Goal: Task Accomplishment & Management: Use online tool/utility

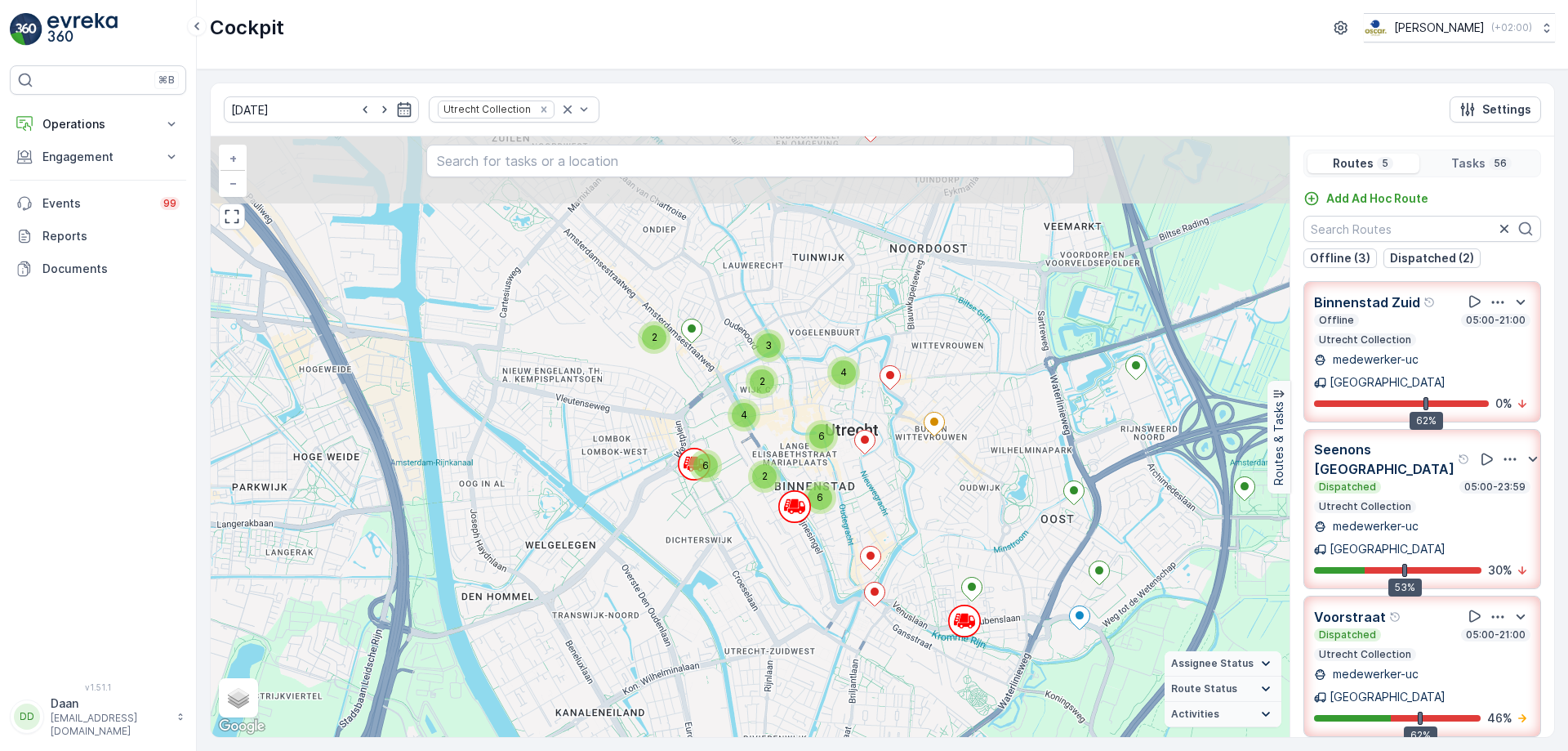
drag, startPoint x: 975, startPoint y: 349, endPoint x: 962, endPoint y: 505, distance: 156.5
click at [962, 505] on div "2 2 2 4 6 6 3 4 2 2 6 + − Satellite Roadmap Terrain Hybrid Leaflet Keyboard sho…" at bounding box center [750, 436] width 1079 height 600
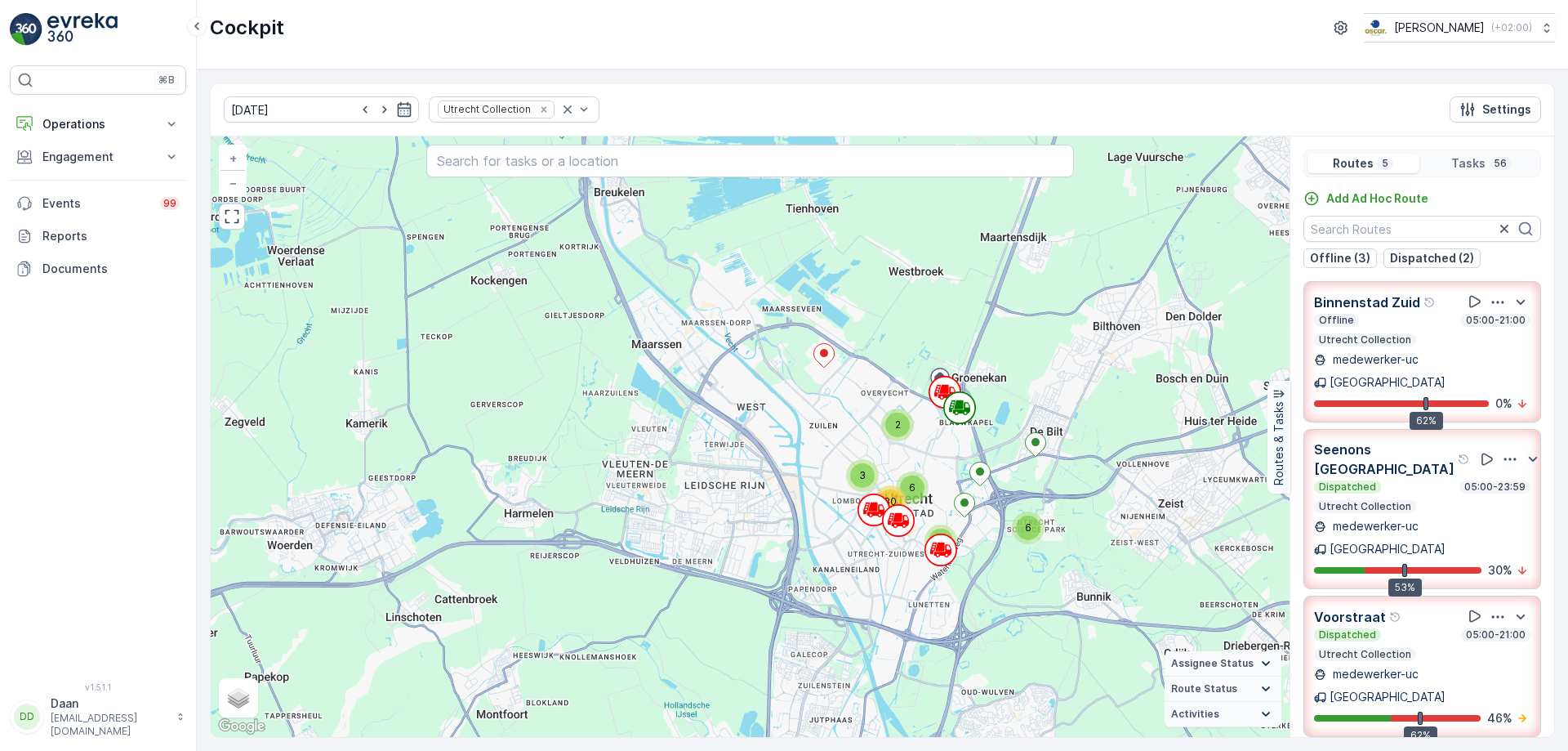
drag, startPoint x: 930, startPoint y: 465, endPoint x: 921, endPoint y: 473, distance: 12.0
click at [923, 473] on div "6 5 2 3 6 30 + − Satellite Roadmap Terrain Hybrid Leaflet Keyboard shortcuts Ma…" at bounding box center [750, 436] width 1079 height 600
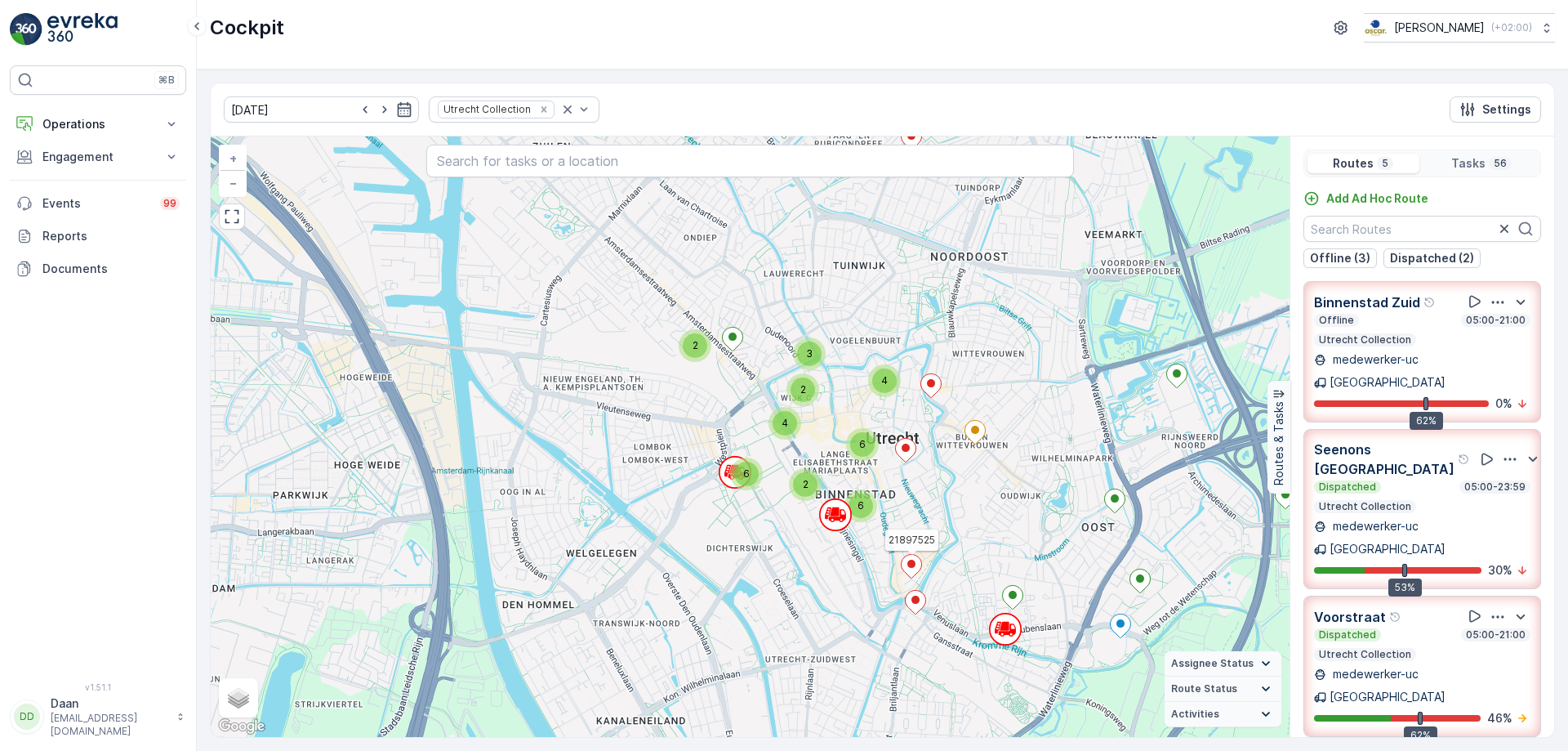
drag, startPoint x: 889, startPoint y: 649, endPoint x: 902, endPoint y: 562, distance: 88.0
click at [902, 562] on div "2 2 2 4 6 6 3 4 2 2 6 21897525 + − Satellite Roadmap Terrain Hybrid Leaflet Key…" at bounding box center [750, 436] width 1079 height 600
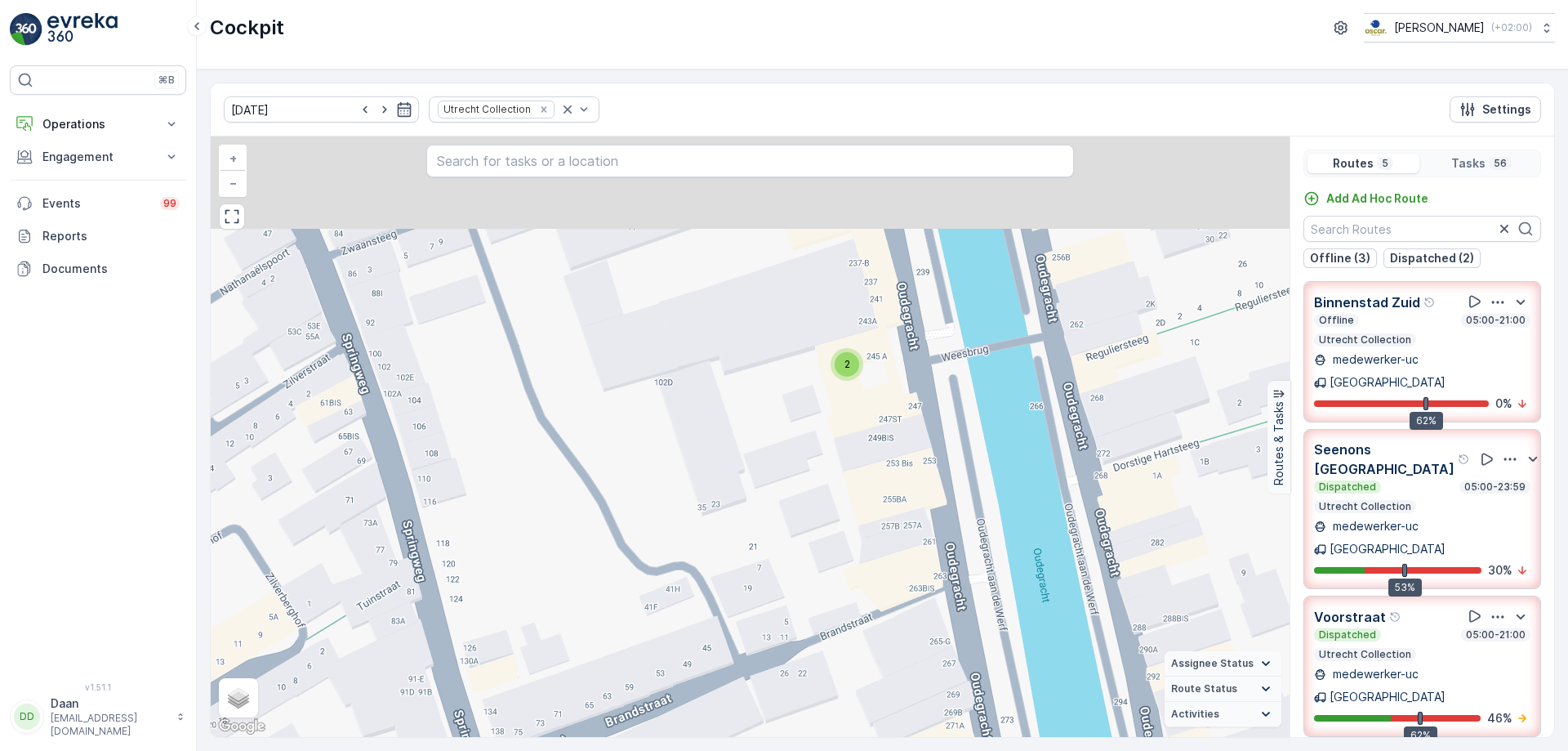
drag, startPoint x: 890, startPoint y: 383, endPoint x: 821, endPoint y: 657, distance: 282.6
click at [821, 657] on div "2 2 2 2 + − Satellite Roadmap Terrain Hybrid Leaflet Keyboard shortcuts Map Dat…" at bounding box center [750, 436] width 1079 height 600
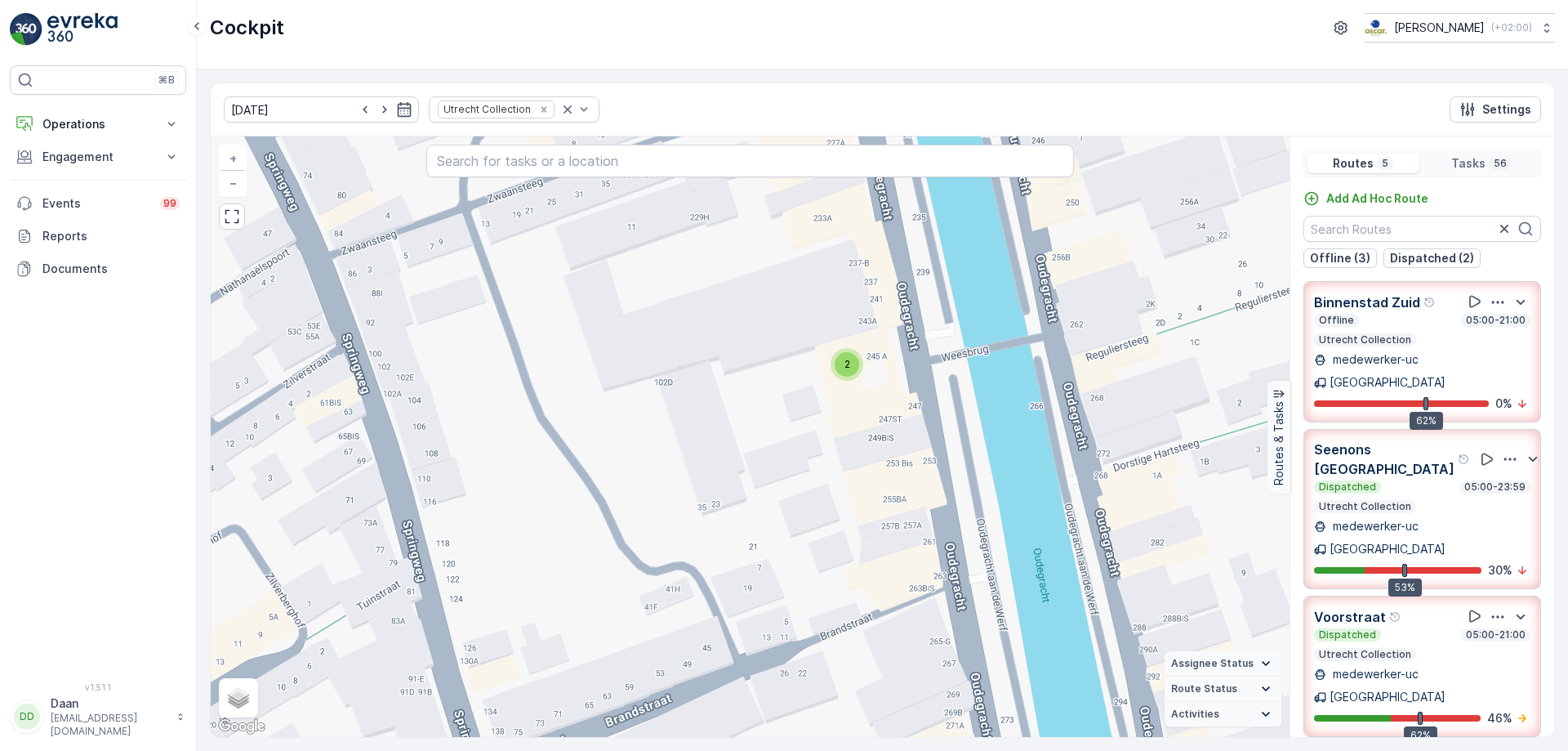
click at [848, 366] on span "2" at bounding box center [847, 364] width 6 height 12
click at [853, 369] on div "2" at bounding box center [847, 365] width 25 height 25
click at [1423, 352] on div "medewerker-uc Utrecht" at bounding box center [1422, 370] width 217 height 39
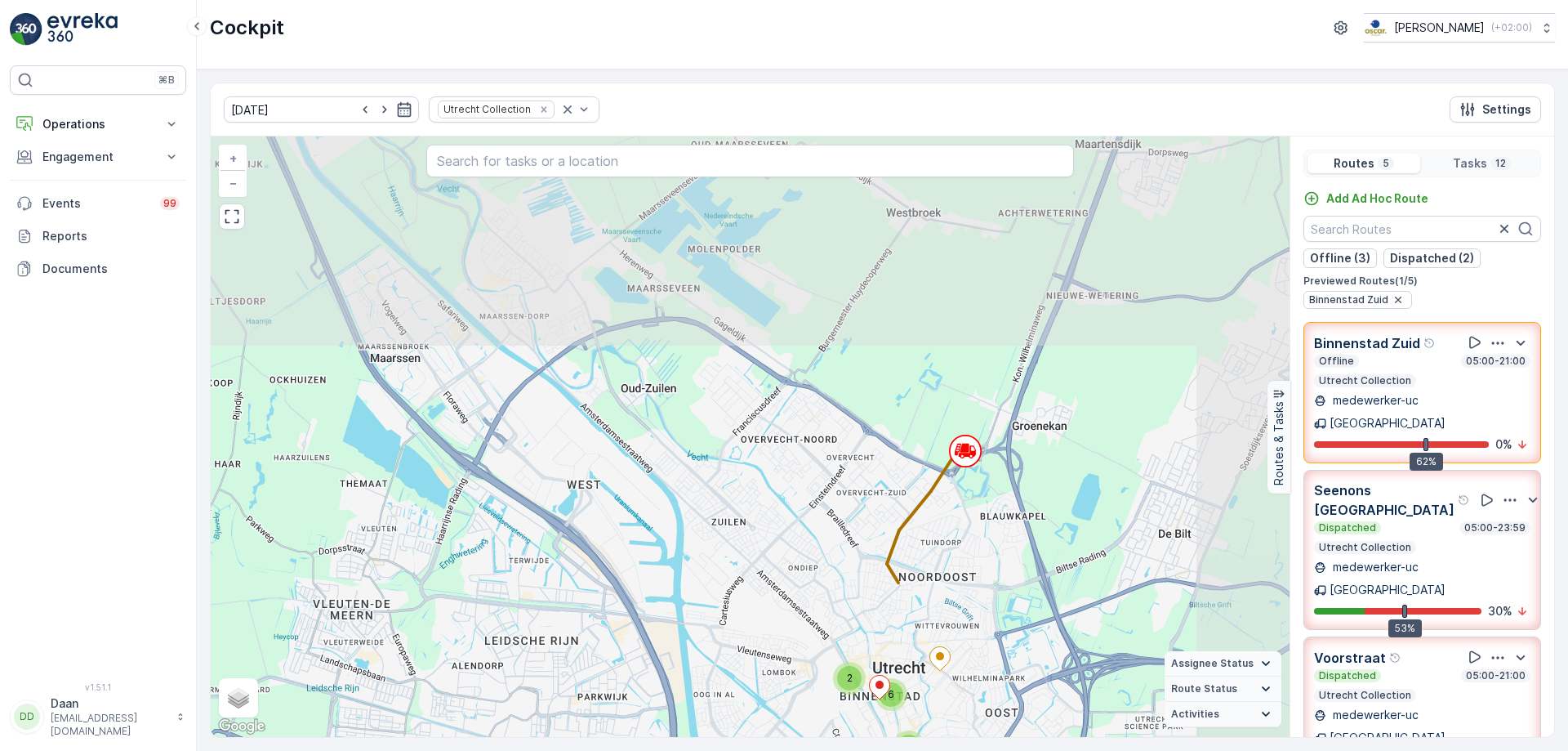
drag, startPoint x: 1088, startPoint y: 468, endPoint x: 967, endPoint y: 717, distance: 276.8
click at [967, 717] on div "2 6 2 + − Satellite Roadmap Terrain Hybrid Leaflet Keyboard shortcuts Map Data …" at bounding box center [750, 436] width 1079 height 600
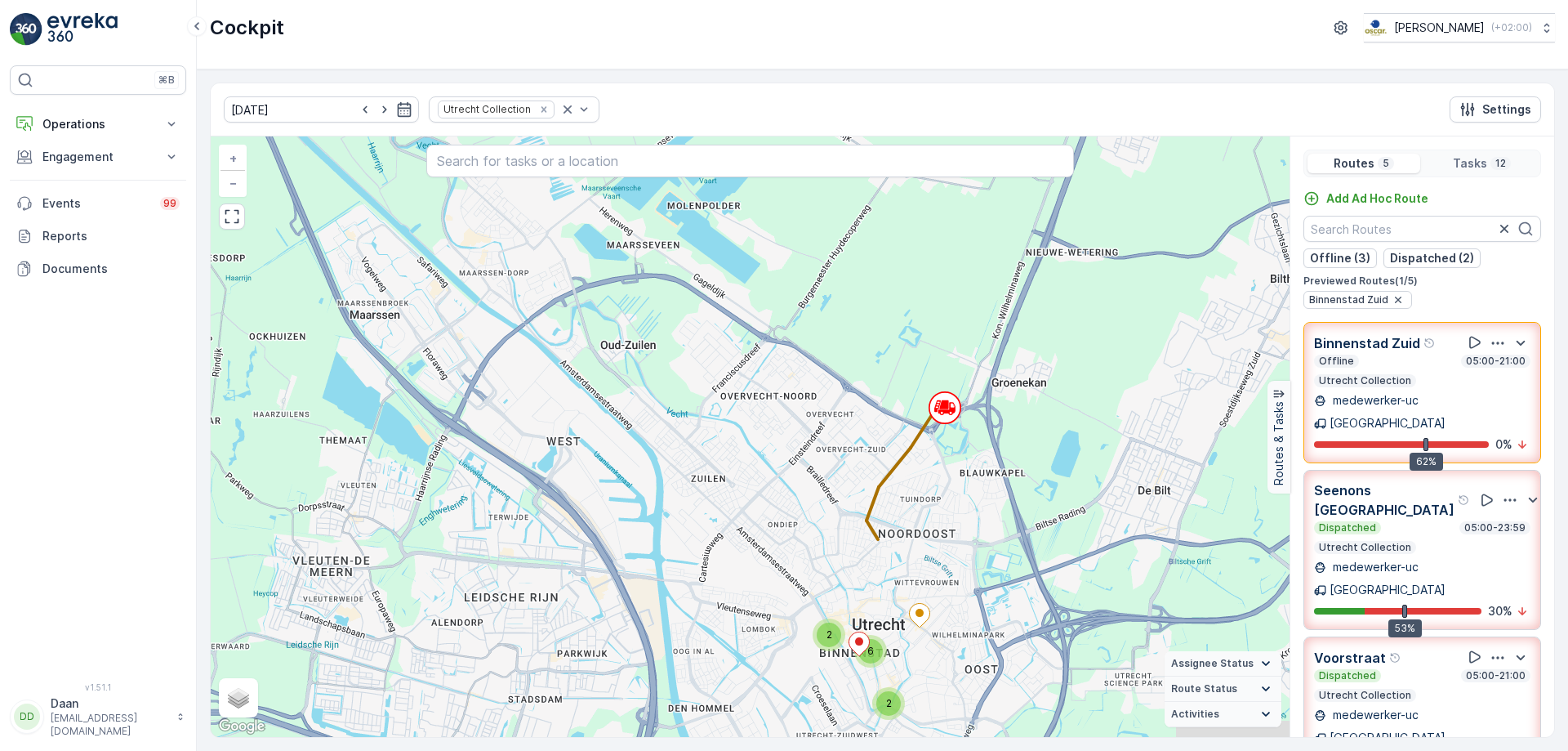
drag, startPoint x: 1057, startPoint y: 572, endPoint x: 1034, endPoint y: 464, distance: 110.4
click at [1034, 468] on div "2 6 2 + − Satellite Roadmap Terrain Hybrid Leaflet Keyboard shortcuts Map Data …" at bounding box center [750, 436] width 1079 height 600
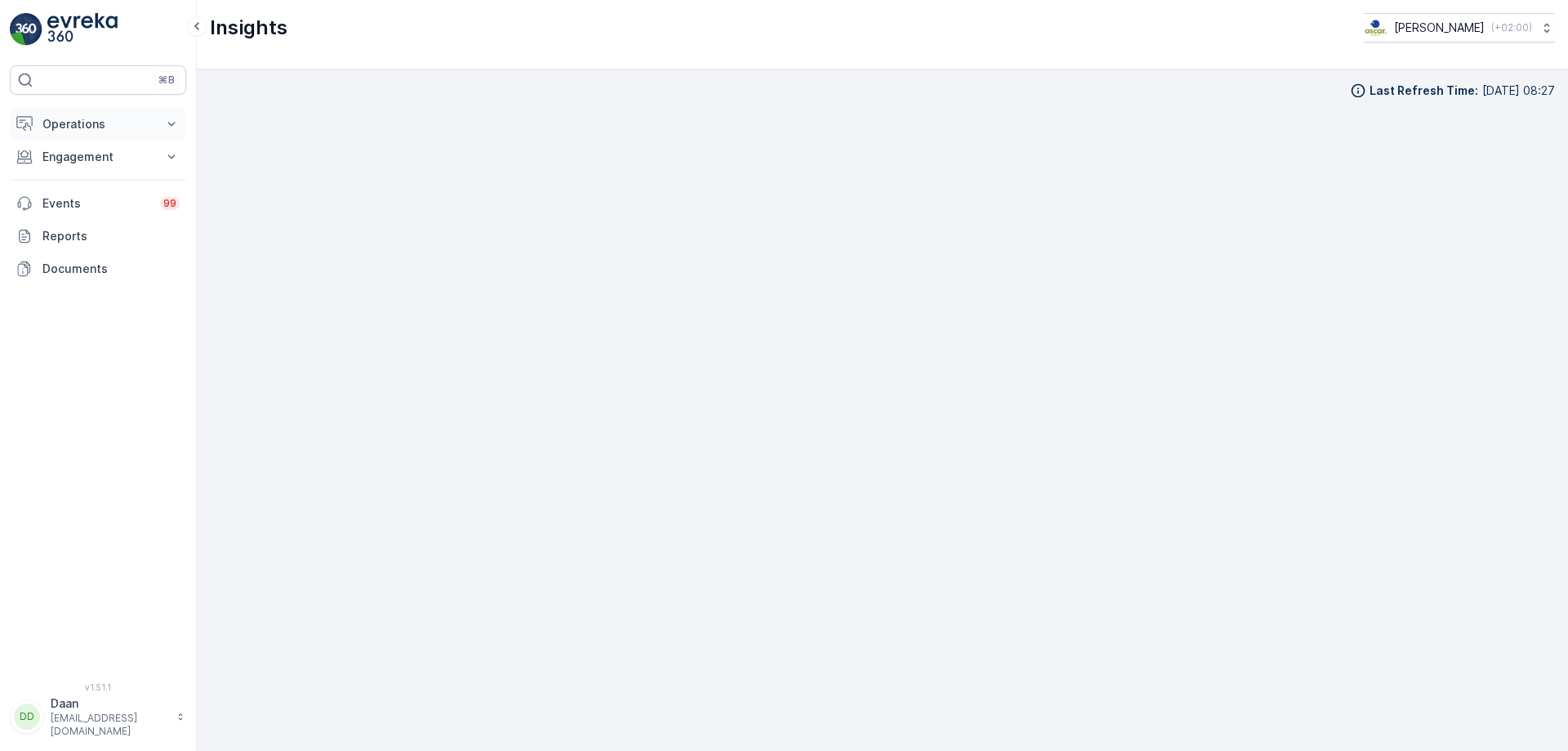
click at [83, 124] on p "Operations" at bounding box center [98, 124] width 111 height 16
click at [98, 219] on link "Cockpit" at bounding box center [111, 220] width 151 height 23
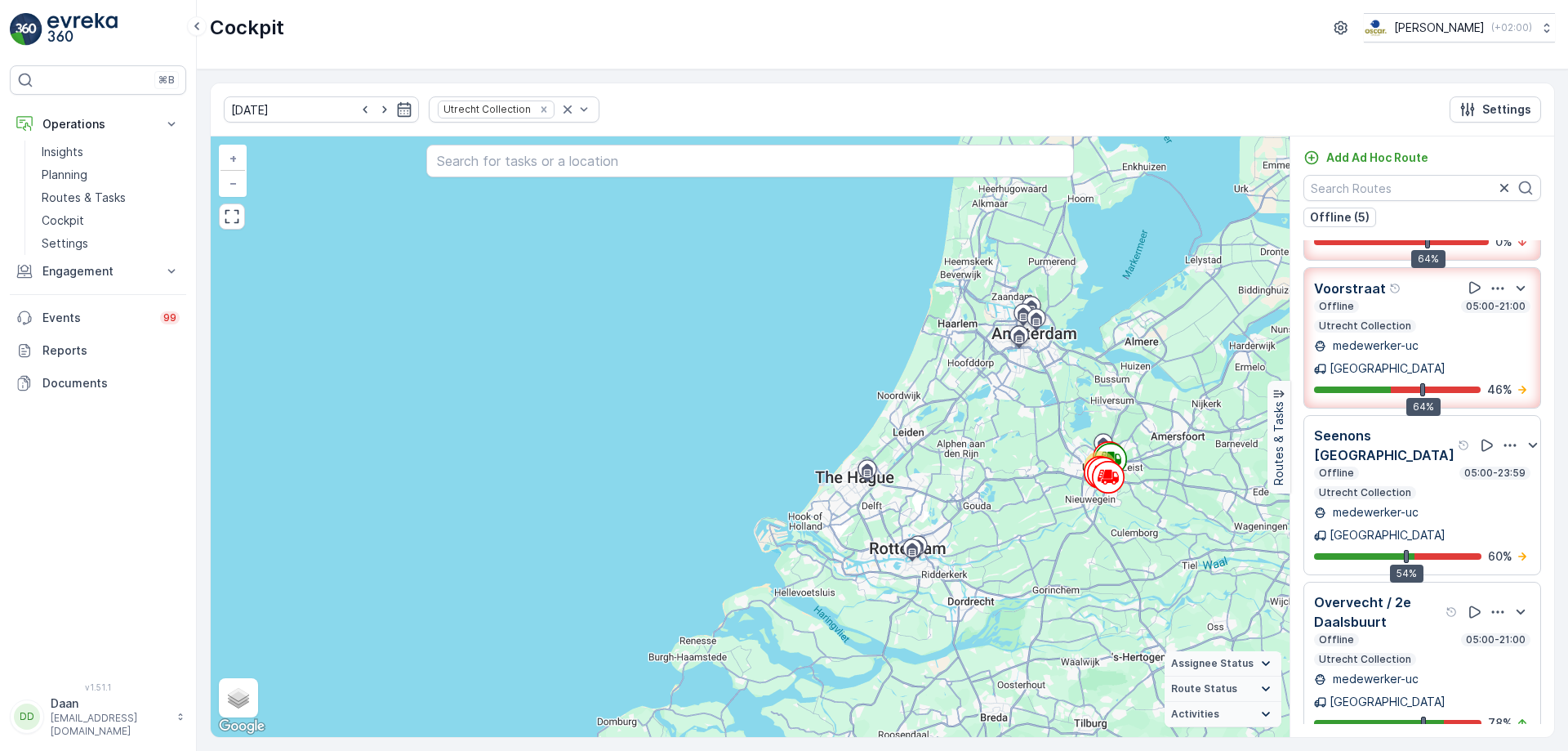
scroll to position [72, 0]
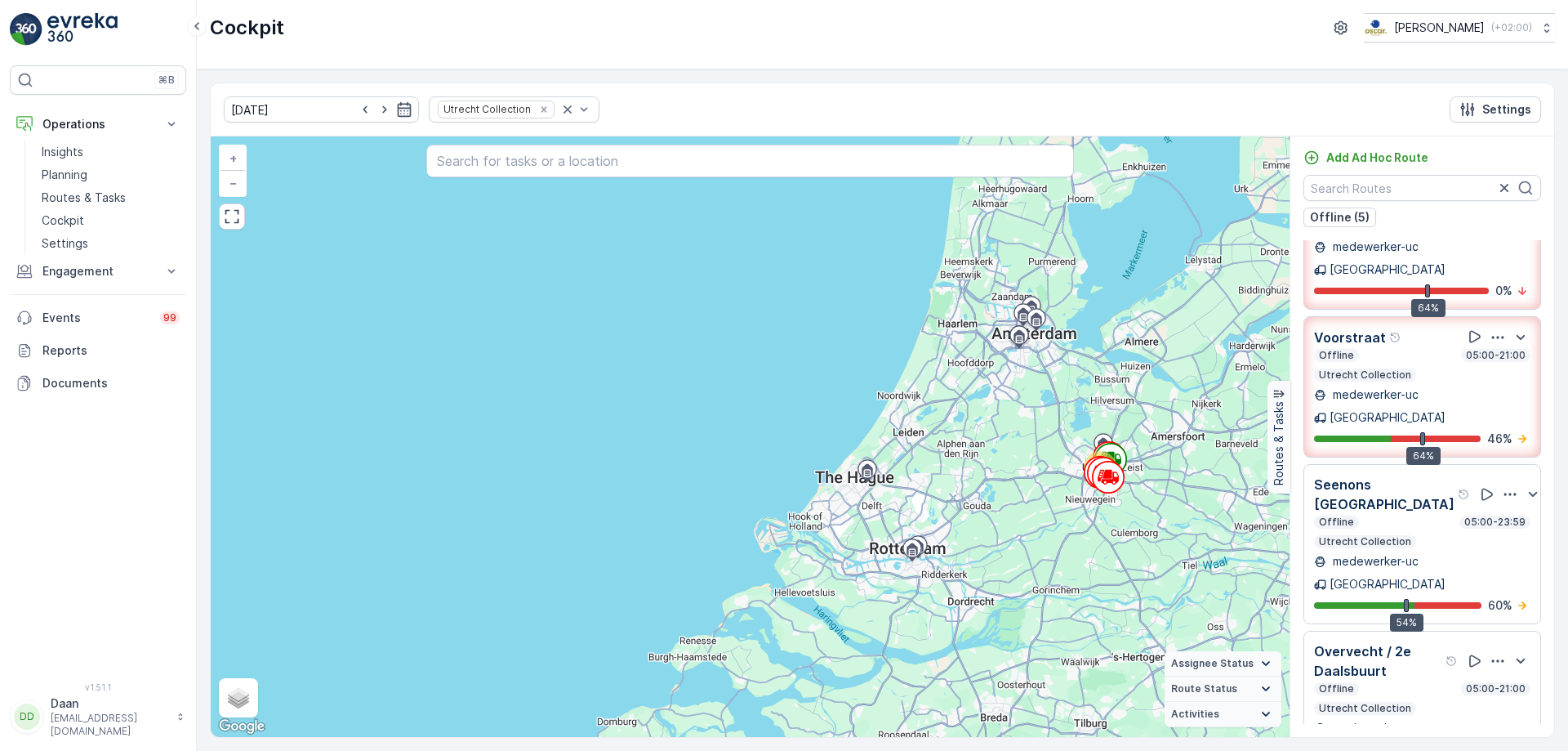
click at [1430, 641] on p "Overvecht / 2e Daalsbuurt" at bounding box center [1378, 660] width 128 height 39
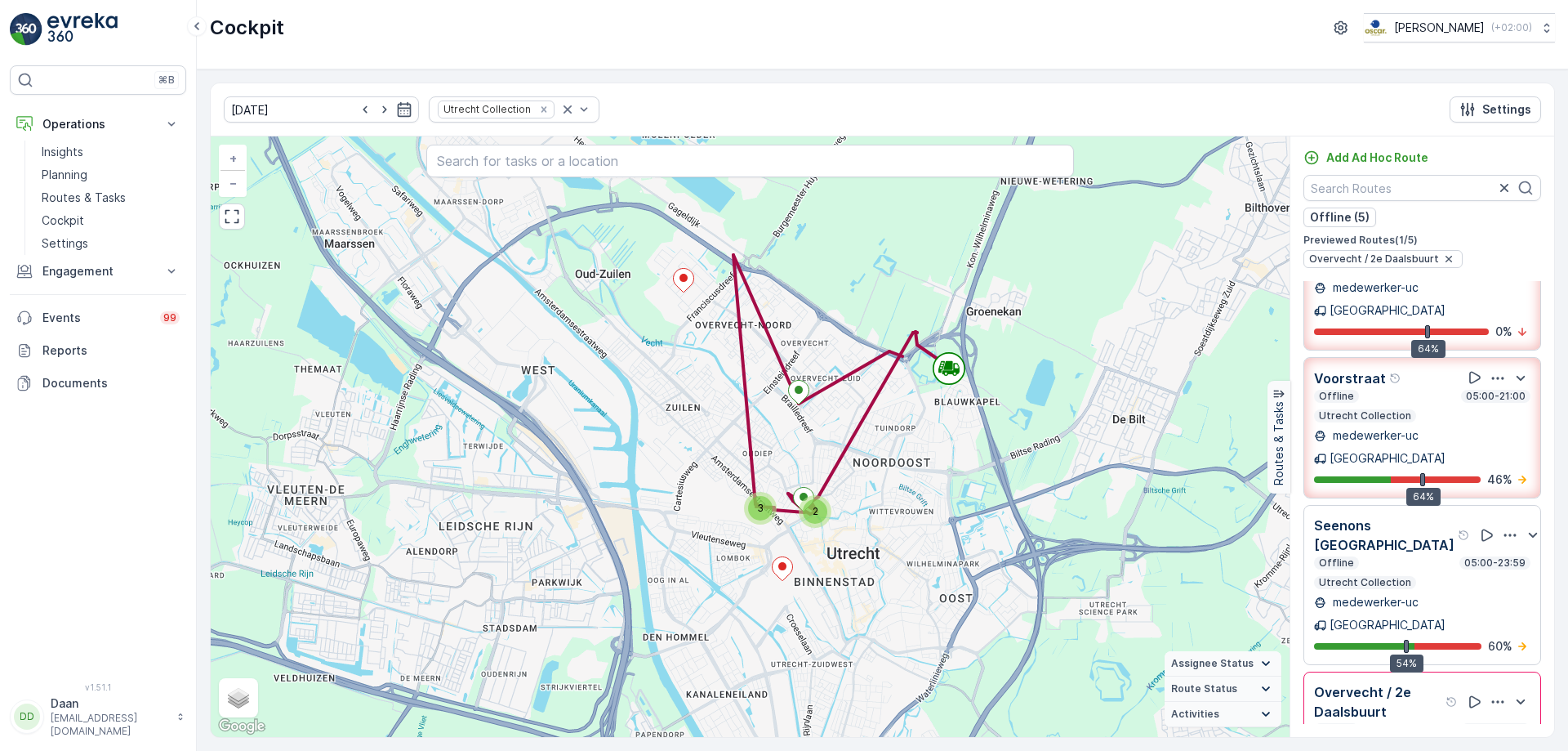
click at [1408, 556] on div "Offline 05:00-23:59" at bounding box center [1422, 563] width 217 height 13
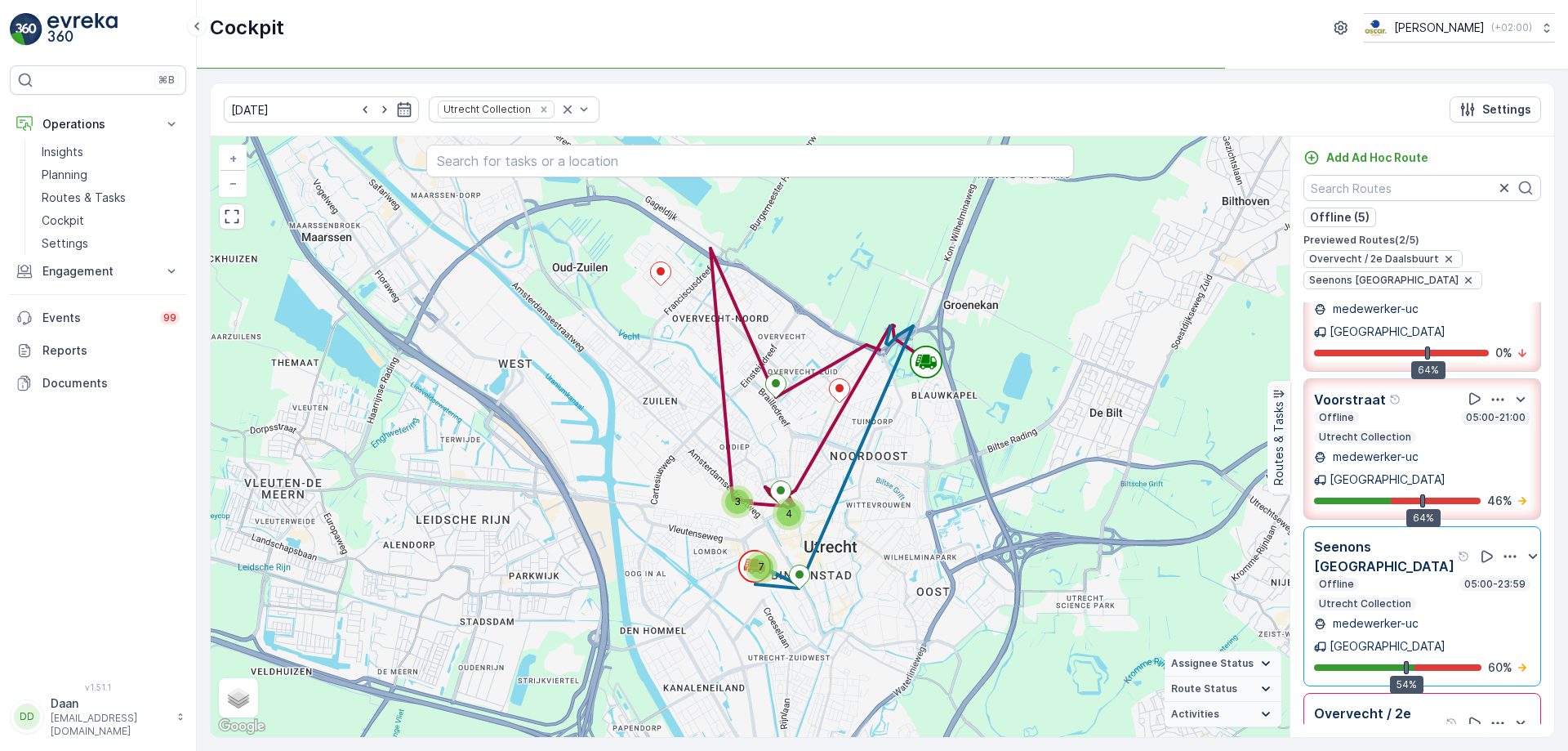
click at [1403, 703] on p "Overvecht / 2e Daalsbuurt" at bounding box center [1378, 722] width 128 height 39
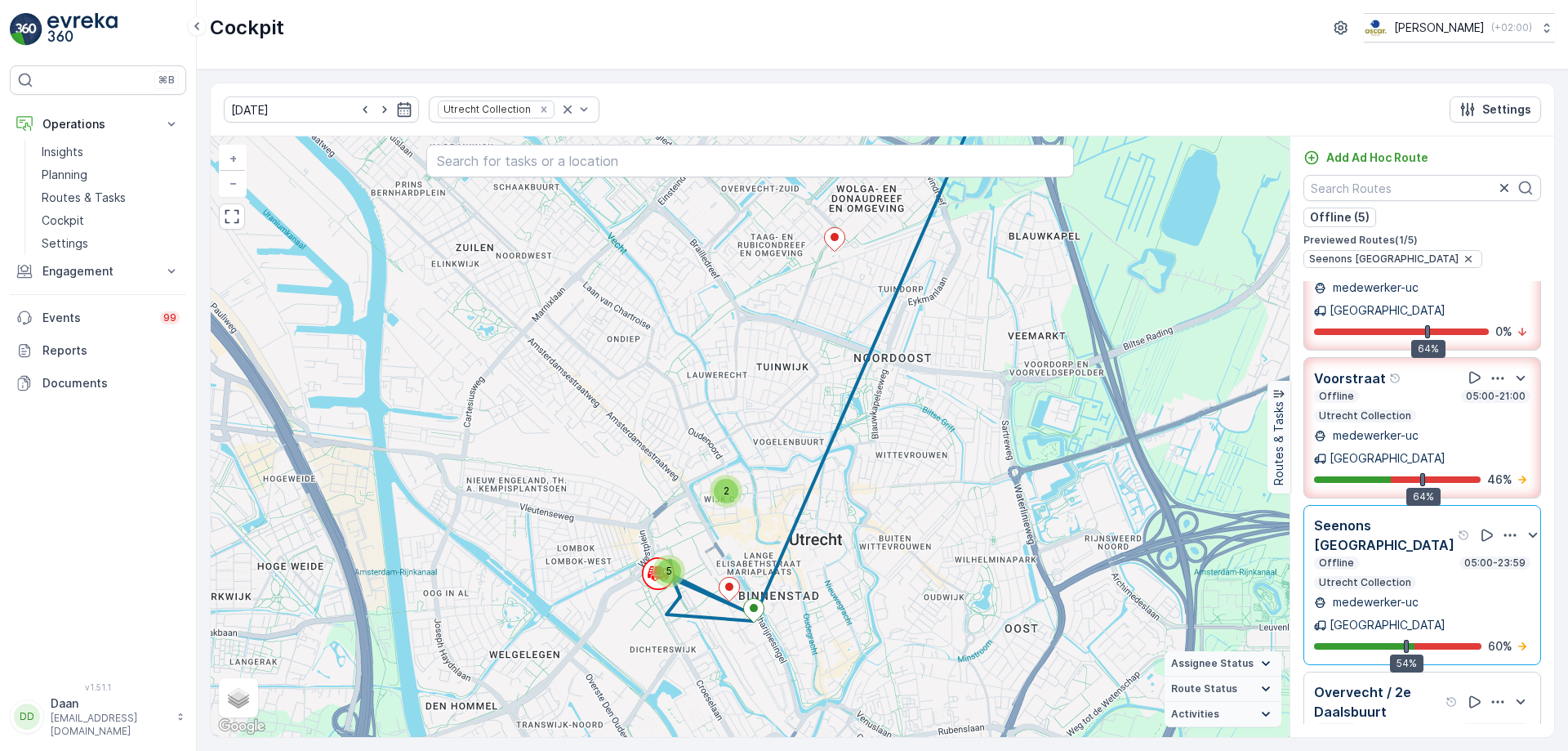
click at [1331, 575] on p "Utrecht Collection" at bounding box center [1366, 582] width 95 height 13
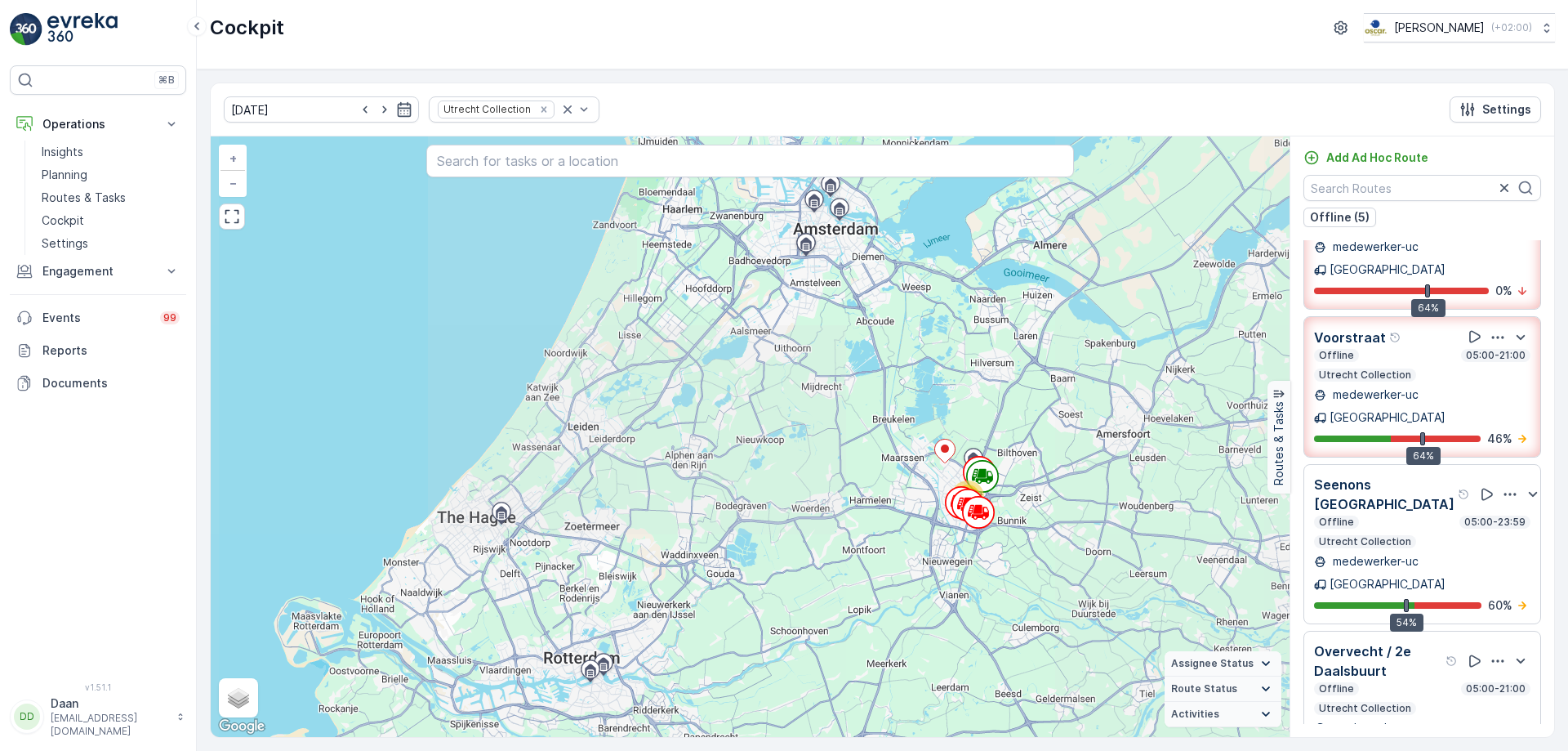
click at [1331, 597] on div "54% 60 %" at bounding box center [1422, 605] width 217 height 16
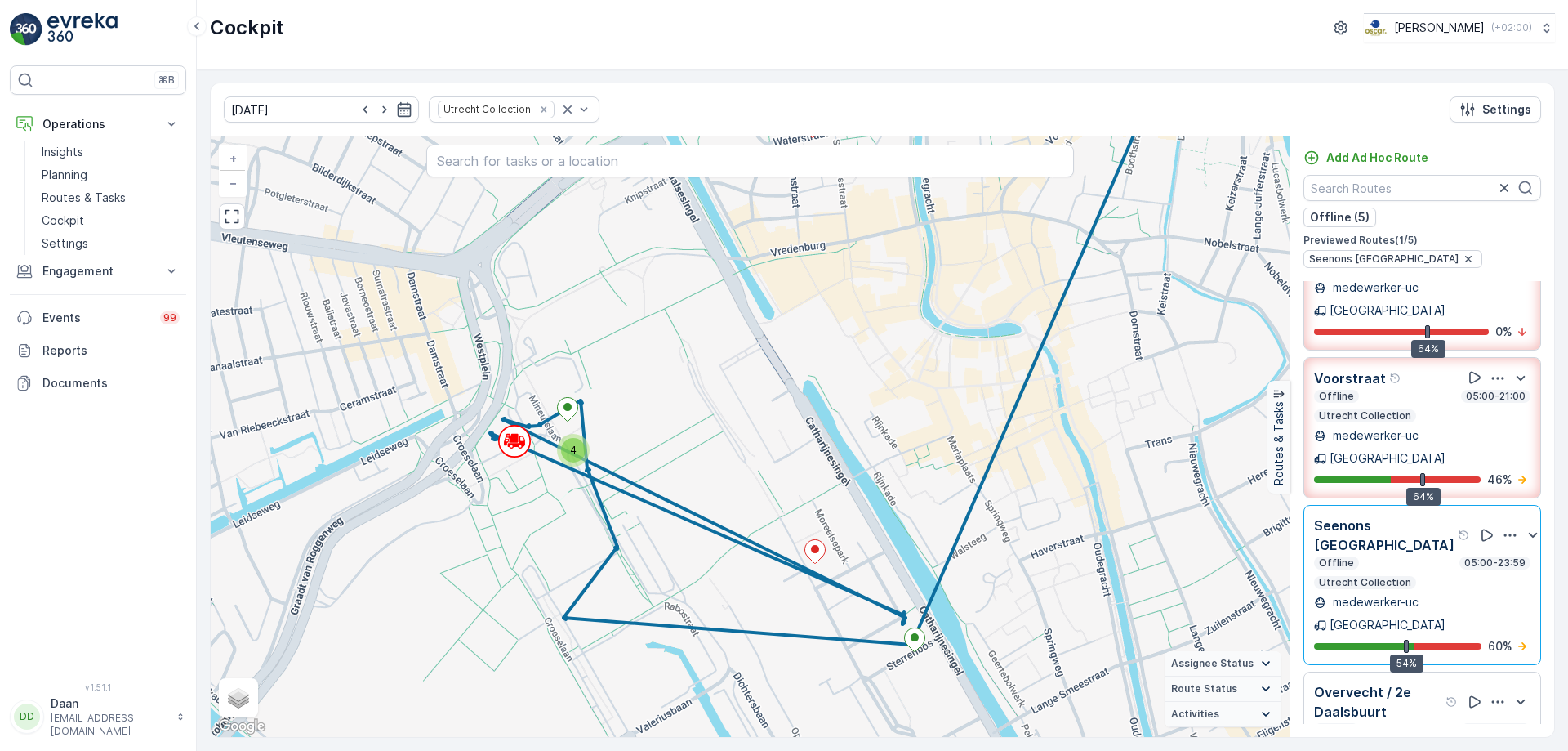
drag, startPoint x: 660, startPoint y: 630, endPoint x: 776, endPoint y: 609, distance: 117.9
click at [776, 609] on div "4 + − Satellite Roadmap Terrain Hybrid Leaflet Keyboard shortcuts Map Data Map …" at bounding box center [750, 436] width 1079 height 600
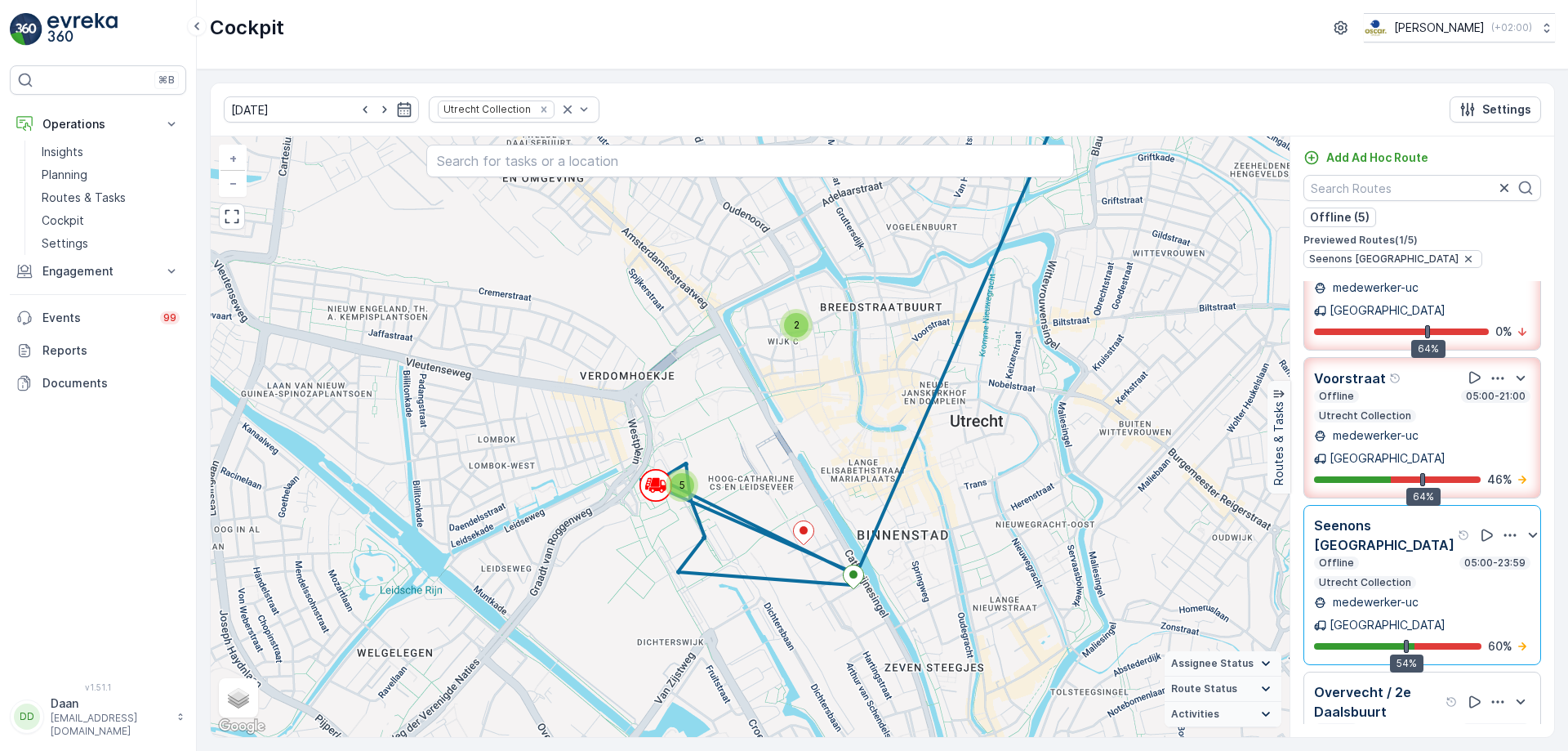
scroll to position [0, 0]
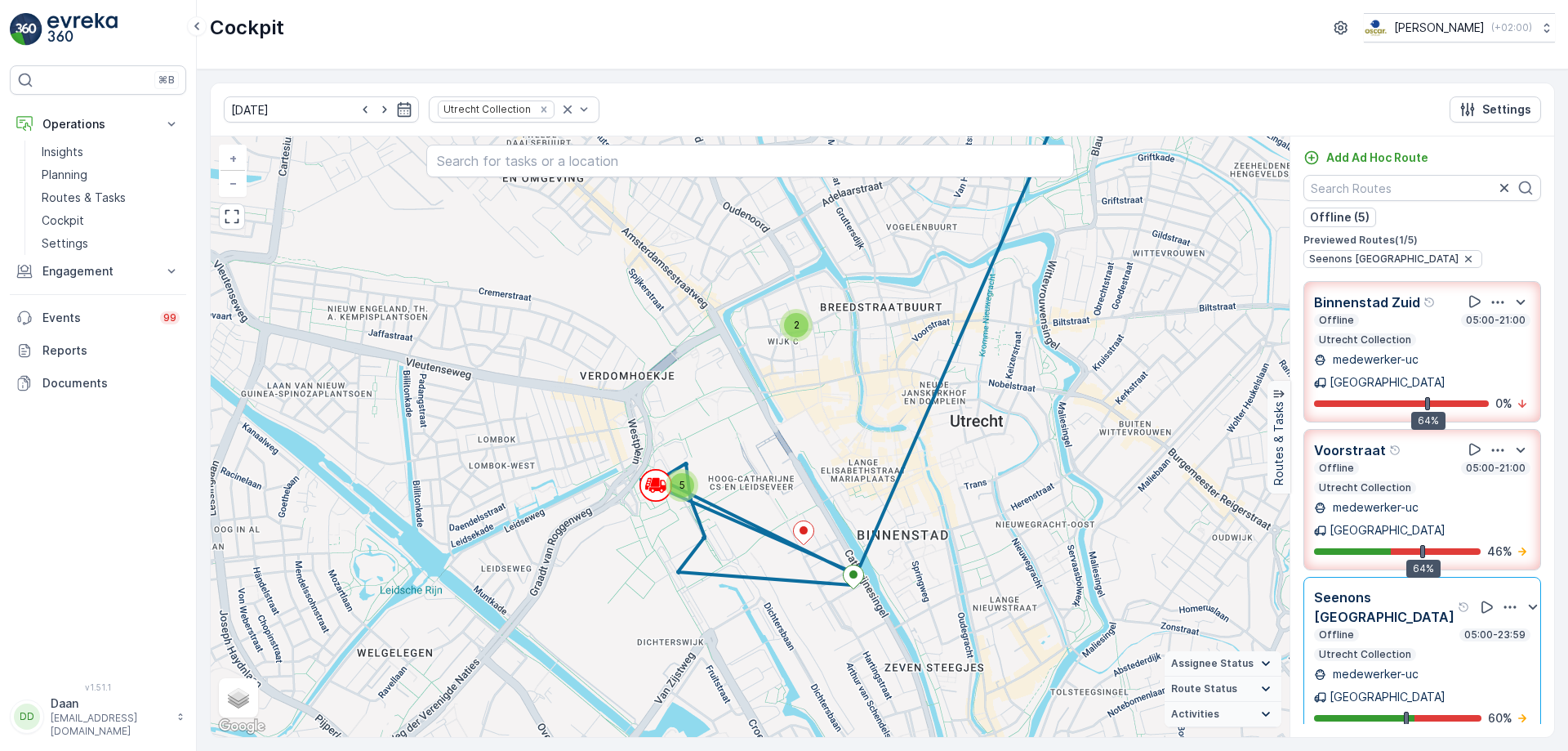
click at [1408, 365] on p "medewerker-uc" at bounding box center [1373, 359] width 89 height 16
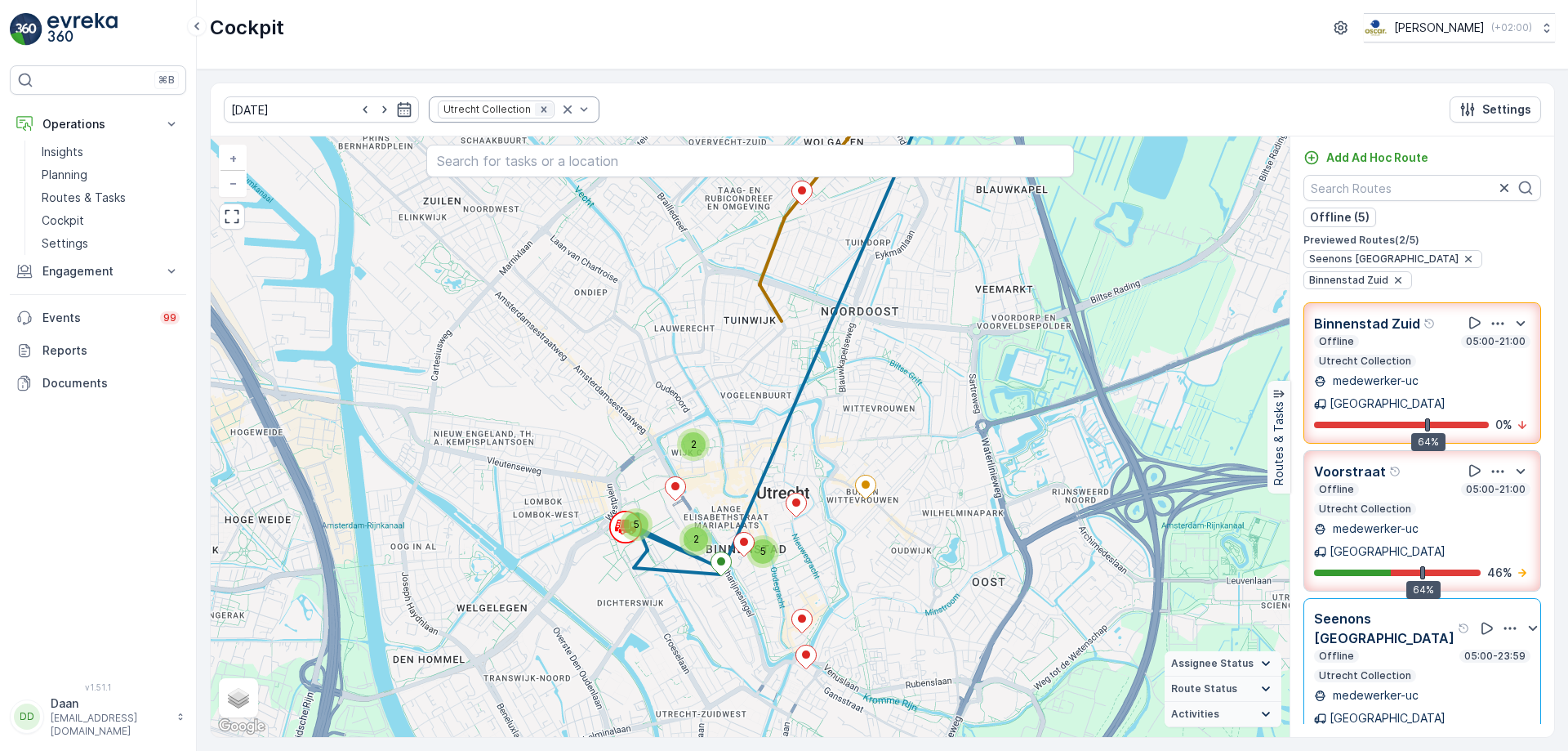
click at [538, 106] on icon "Remove Utrecht Collection" at bounding box center [544, 110] width 11 height 11
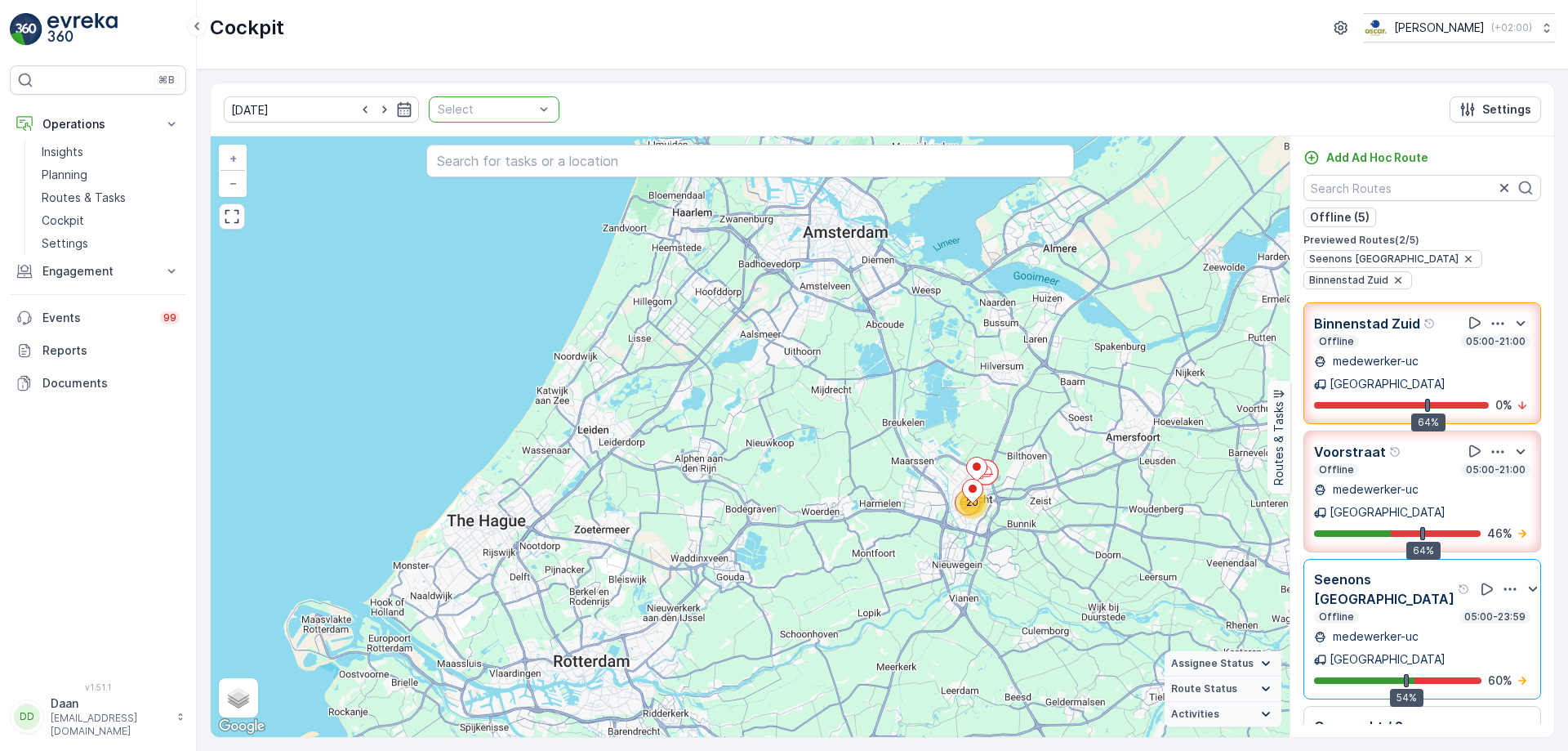
drag, startPoint x: 876, startPoint y: 579, endPoint x: 896, endPoint y: 481, distance: 100.0
click at [896, 481] on div "20 + − Satellite Roadmap Terrain Hybrid Leaflet Keyboard shortcuts Map Data Map…" at bounding box center [750, 436] width 1079 height 600
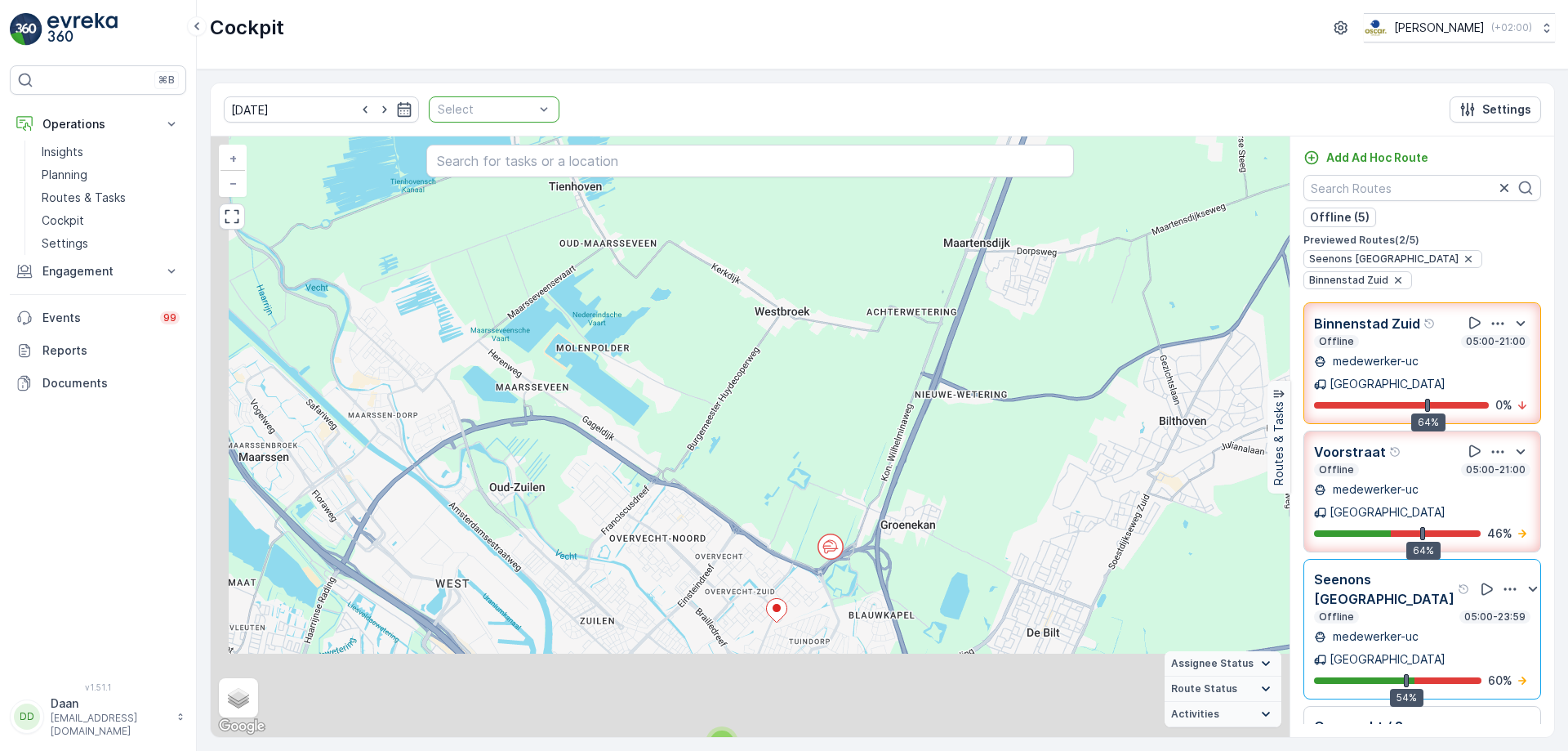
drag, startPoint x: 807, startPoint y: 707, endPoint x: 836, endPoint y: 387, distance: 321.3
click at [836, 387] on div "2 6 2 8 + − Satellite Roadmap Terrain Hybrid Leaflet Keyboard shortcuts Map Dat…" at bounding box center [750, 436] width 1079 height 600
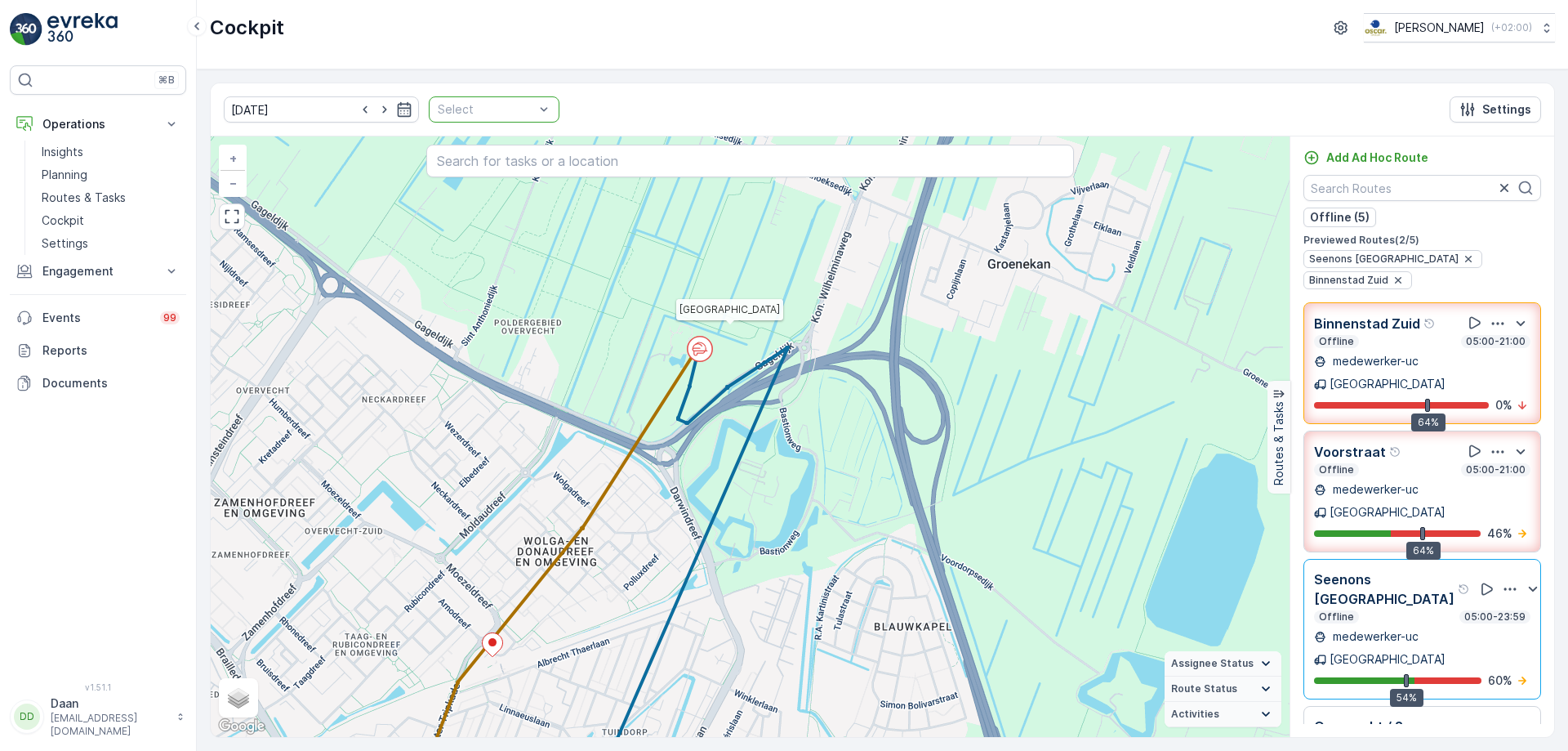
click at [700, 355] on circle at bounding box center [700, 349] width 25 height 25
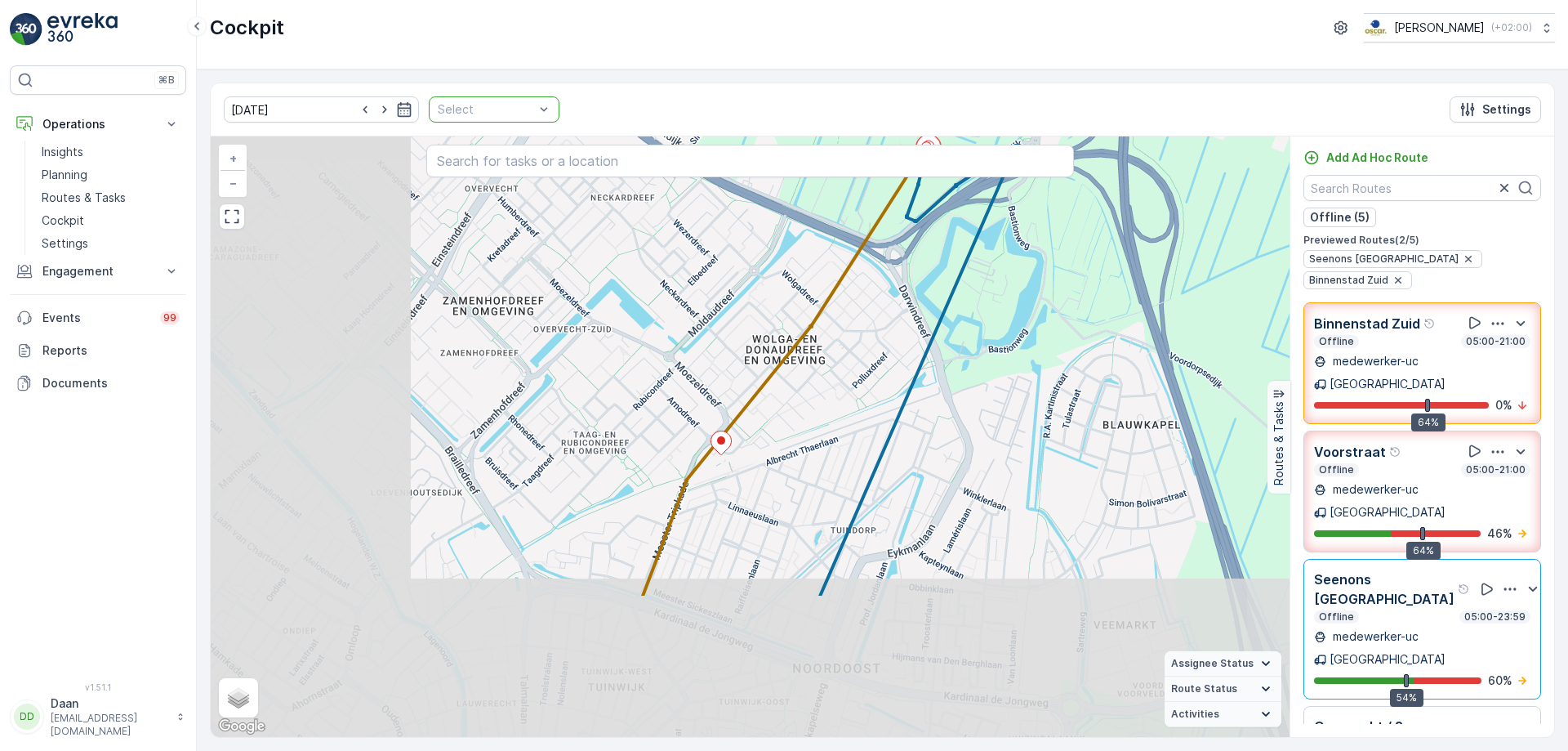
drag, startPoint x: 719, startPoint y: 516, endPoint x: 951, endPoint y: 320, distance: 303.7
click at [951, 320] on div "2 2 2 5 + − Satellite Roadmap Terrain Hybrid Leaflet Keyboard shortcuts Map Dat…" at bounding box center [750, 436] width 1079 height 600
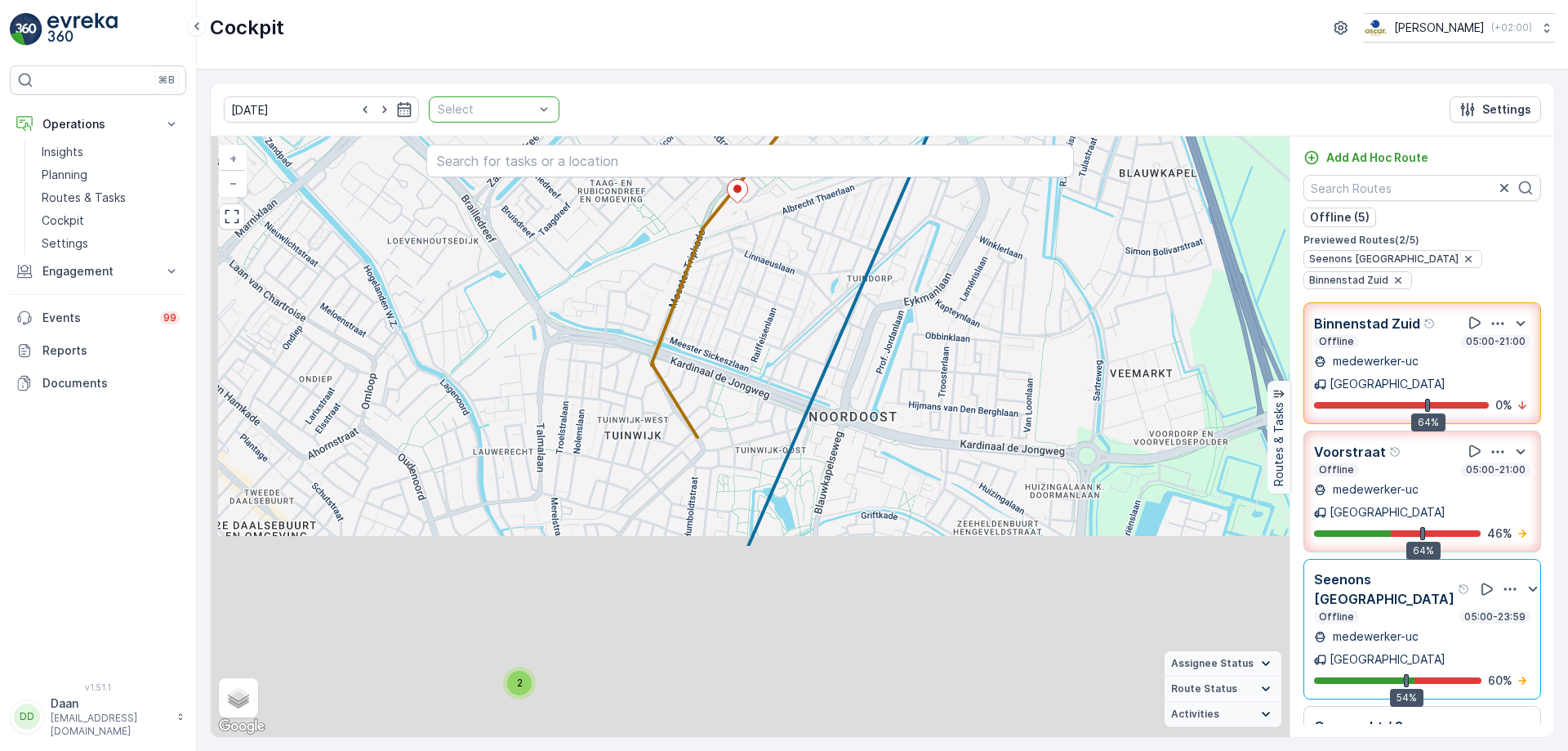
drag, startPoint x: 953, startPoint y: 491, endPoint x: 952, endPoint y: 246, distance: 245.0
click at [962, 195] on div "2 2 2 5 + − Satellite Roadmap Terrain Hybrid Leaflet Keyboard shortcuts Map Dat…" at bounding box center [750, 436] width 1079 height 600
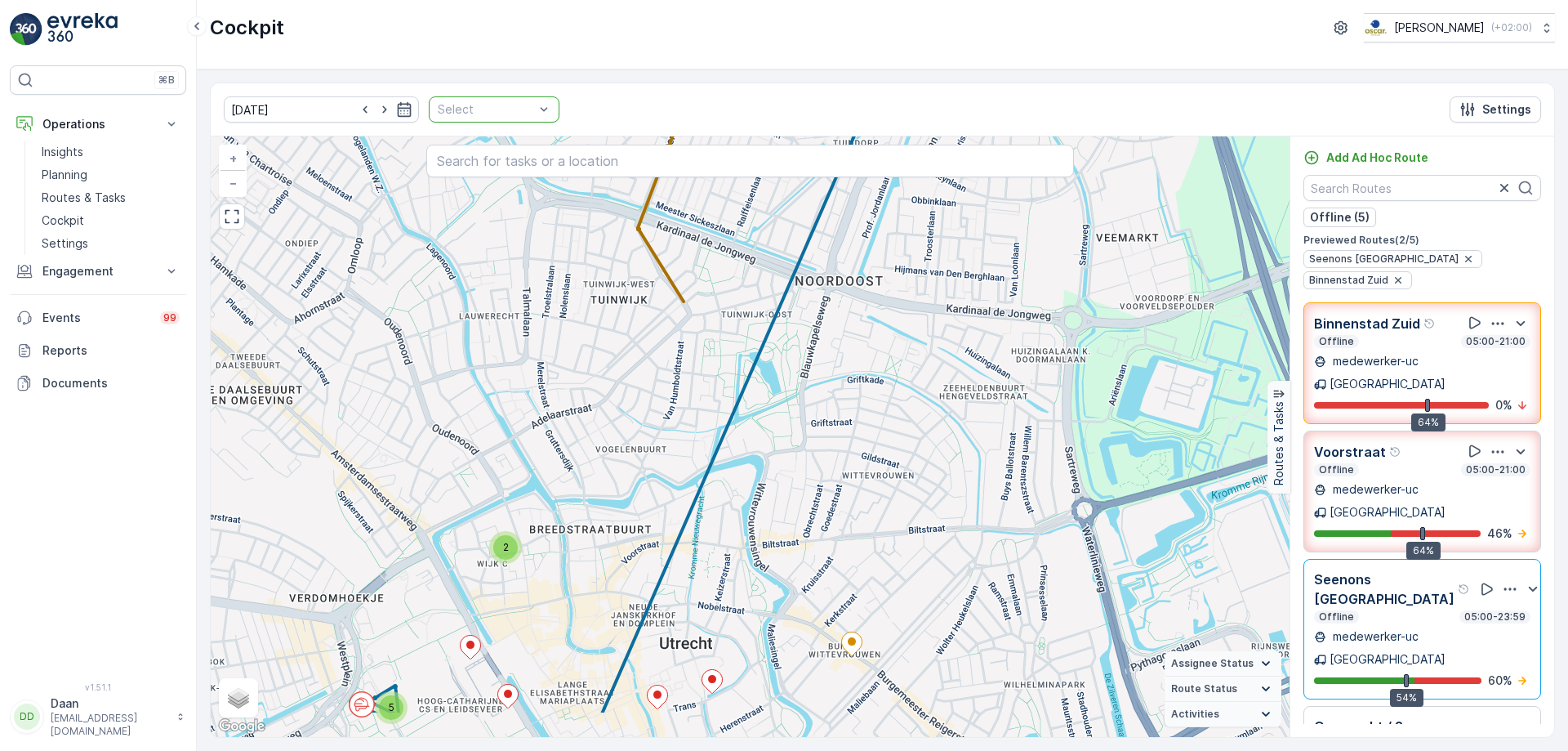
drag, startPoint x: 915, startPoint y: 292, endPoint x: 936, endPoint y: 262, distance: 36.6
click at [936, 262] on div "2 2 2 5 + − Satellite Roadmap Terrain Hybrid Leaflet Keyboard shortcuts Map Dat…" at bounding box center [750, 436] width 1079 height 600
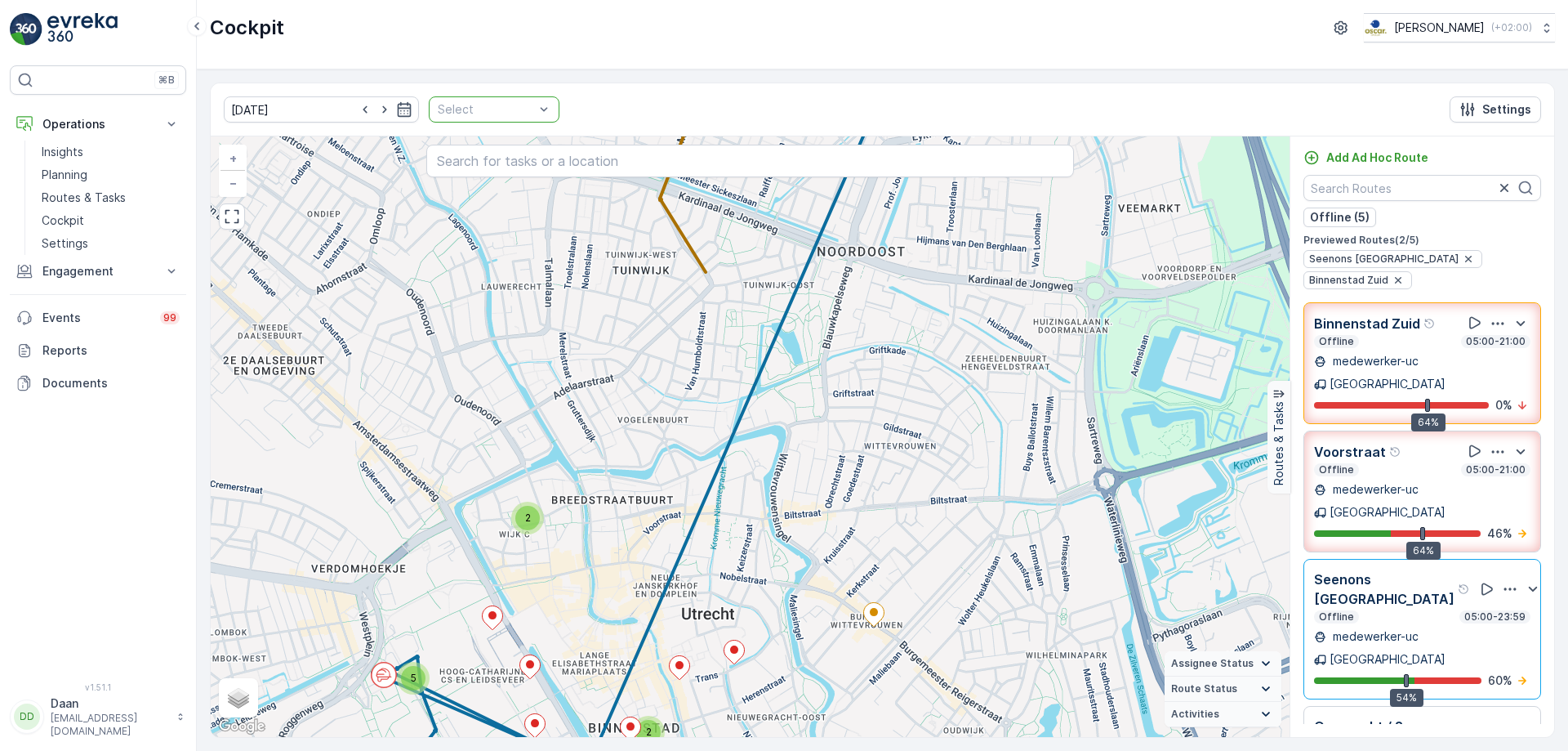
drag, startPoint x: 823, startPoint y: 433, endPoint x: 1053, endPoint y: 287, distance: 272.4
click at [1053, 287] on div "2 2 2 5 + − Satellite Roadmap Terrain Hybrid Leaflet Keyboard shortcuts Map Dat…" at bounding box center [750, 436] width 1079 height 600
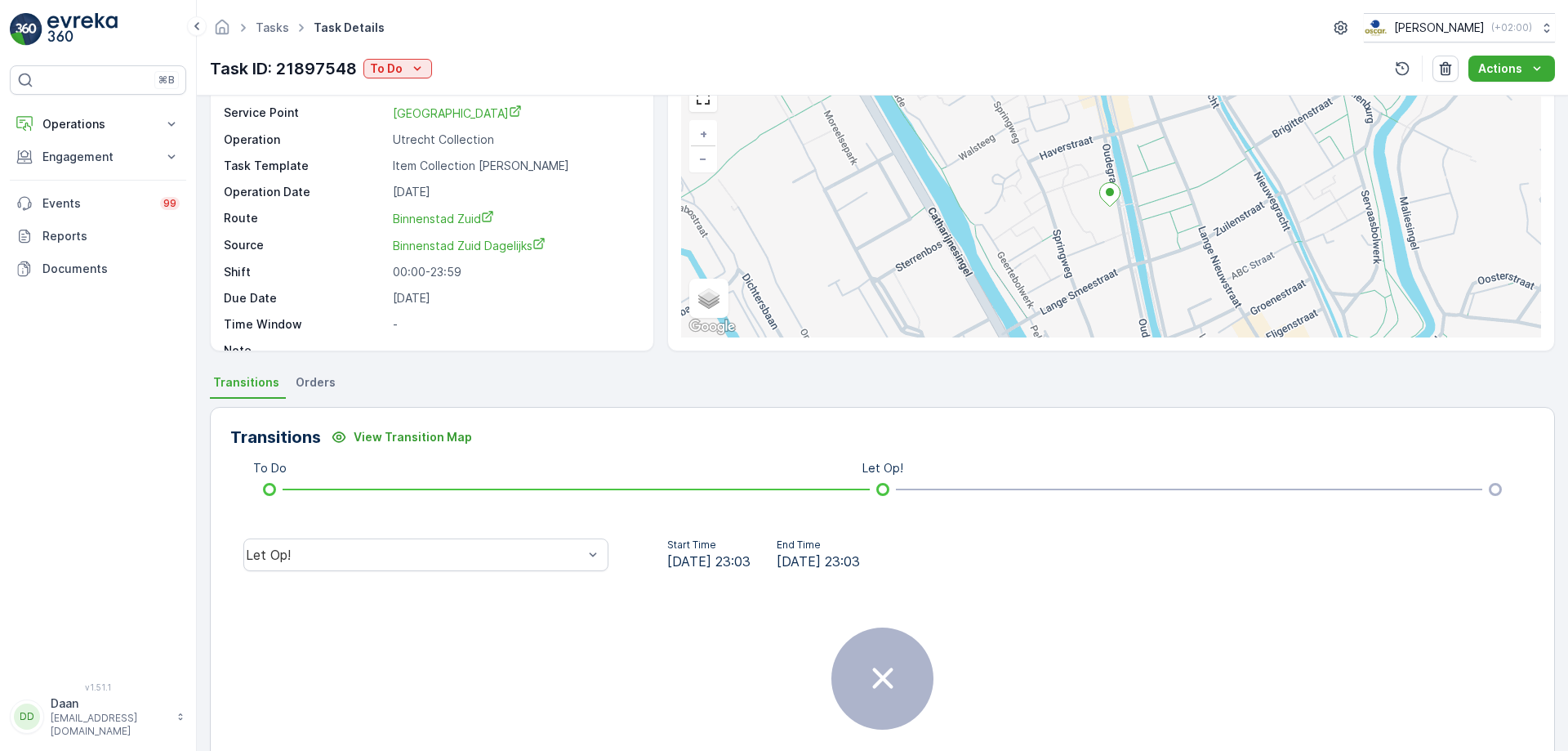
scroll to position [198, 0]
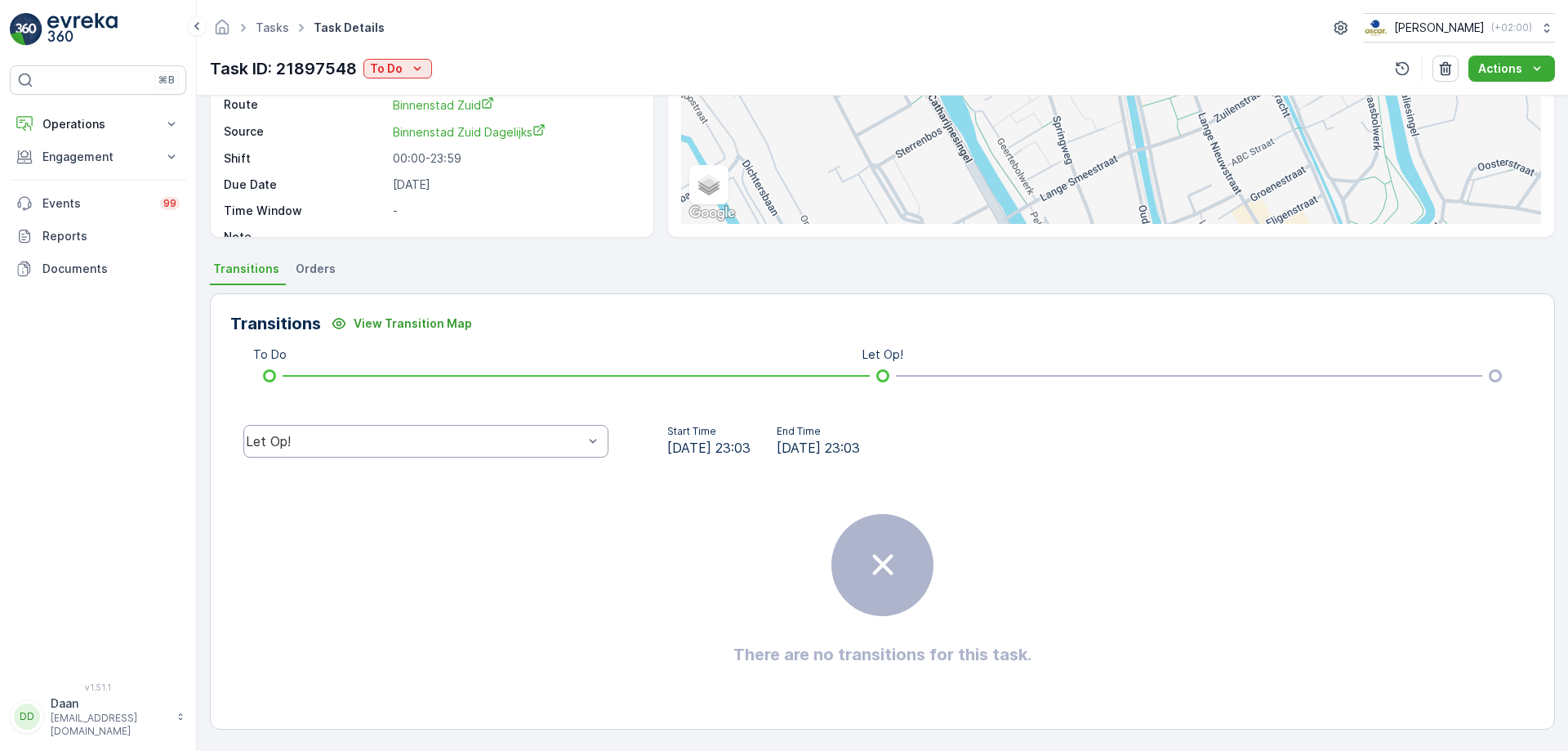
click at [555, 450] on div "Let Op!" at bounding box center [426, 441] width 366 height 32
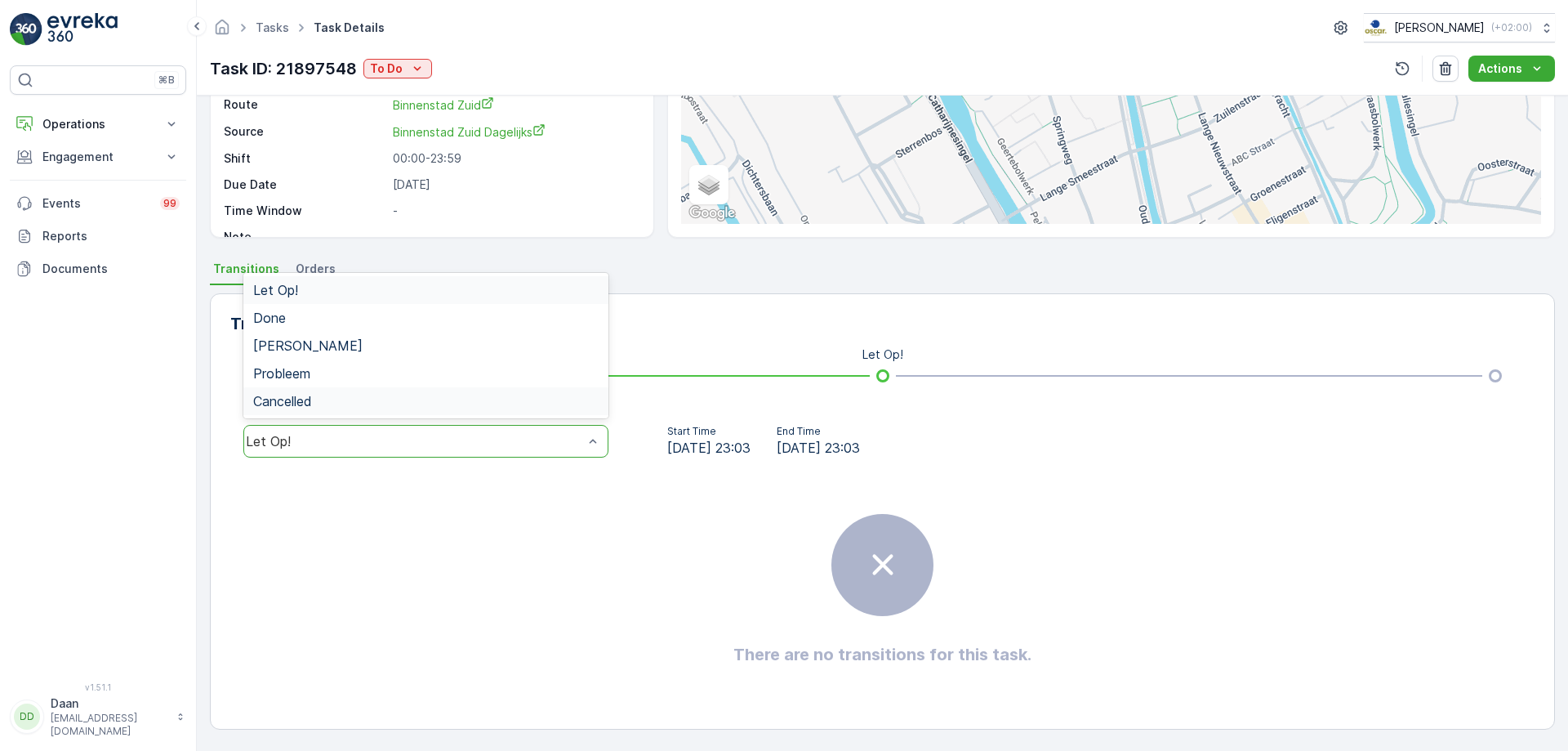
drag, startPoint x: 737, startPoint y: 482, endPoint x: 763, endPoint y: 459, distance: 34.7
click at [736, 477] on div "There are no transitions for this task." at bounding box center [882, 590] width 1305 height 245
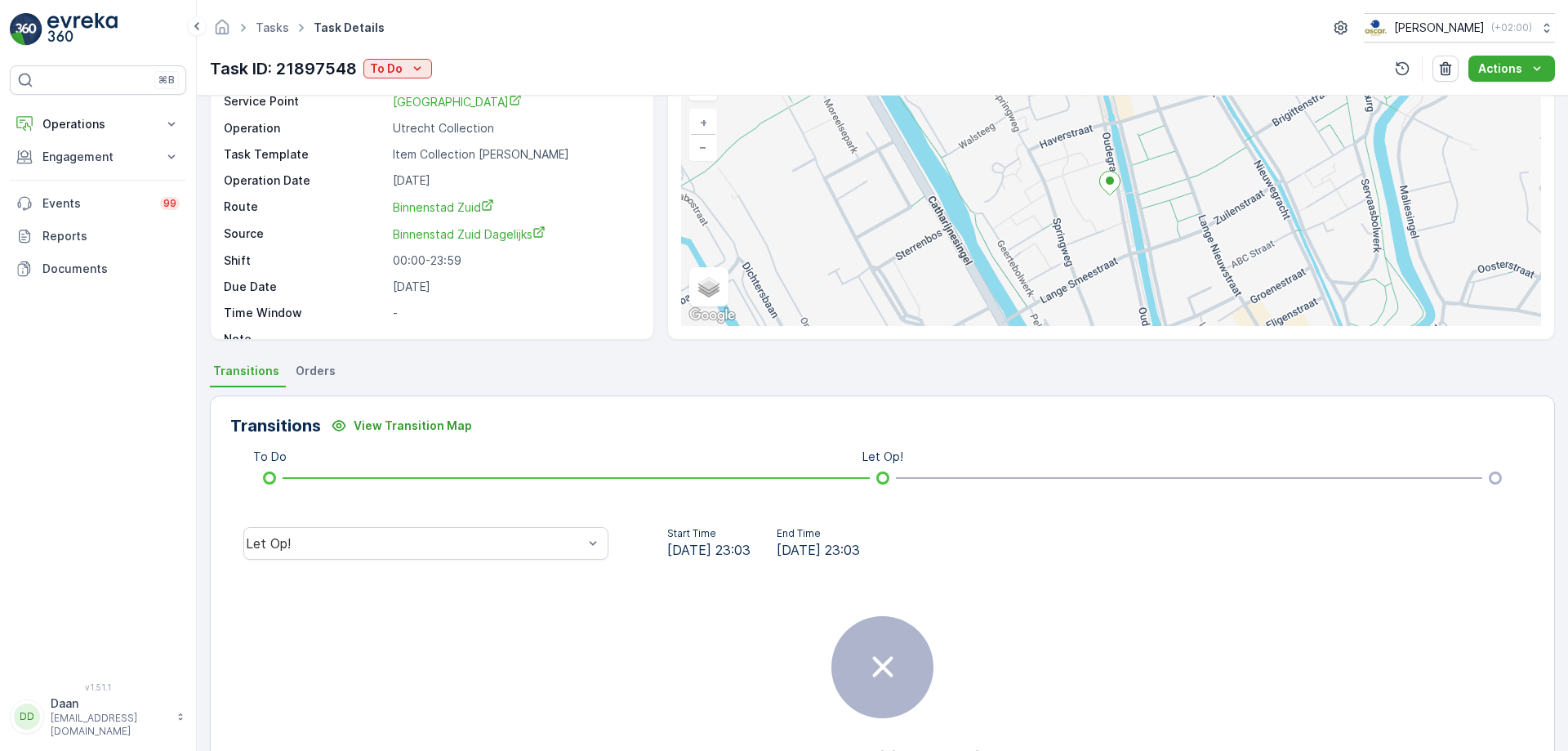
scroll to position [0, 0]
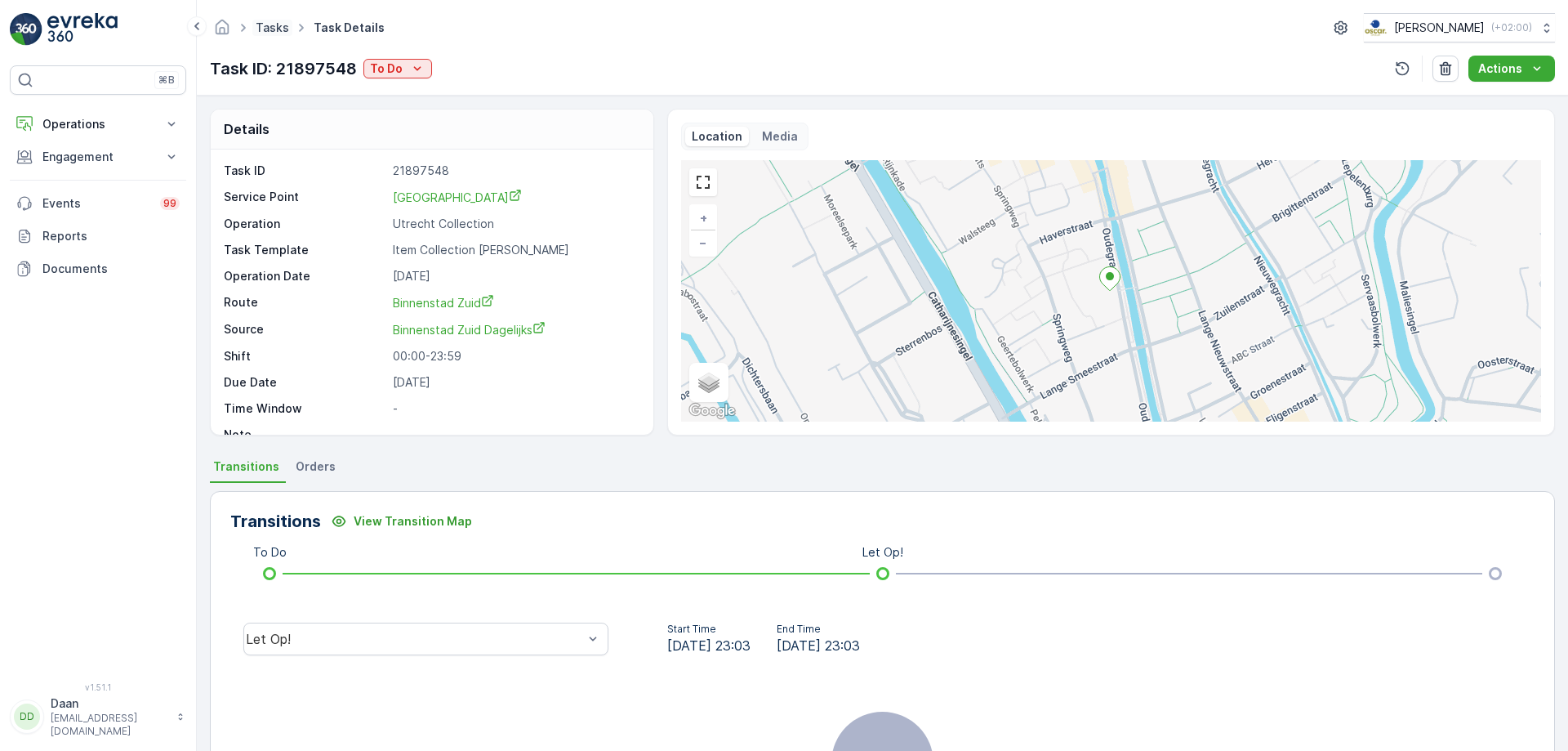
click at [284, 22] on link "Tasks" at bounding box center [272, 27] width 33 height 14
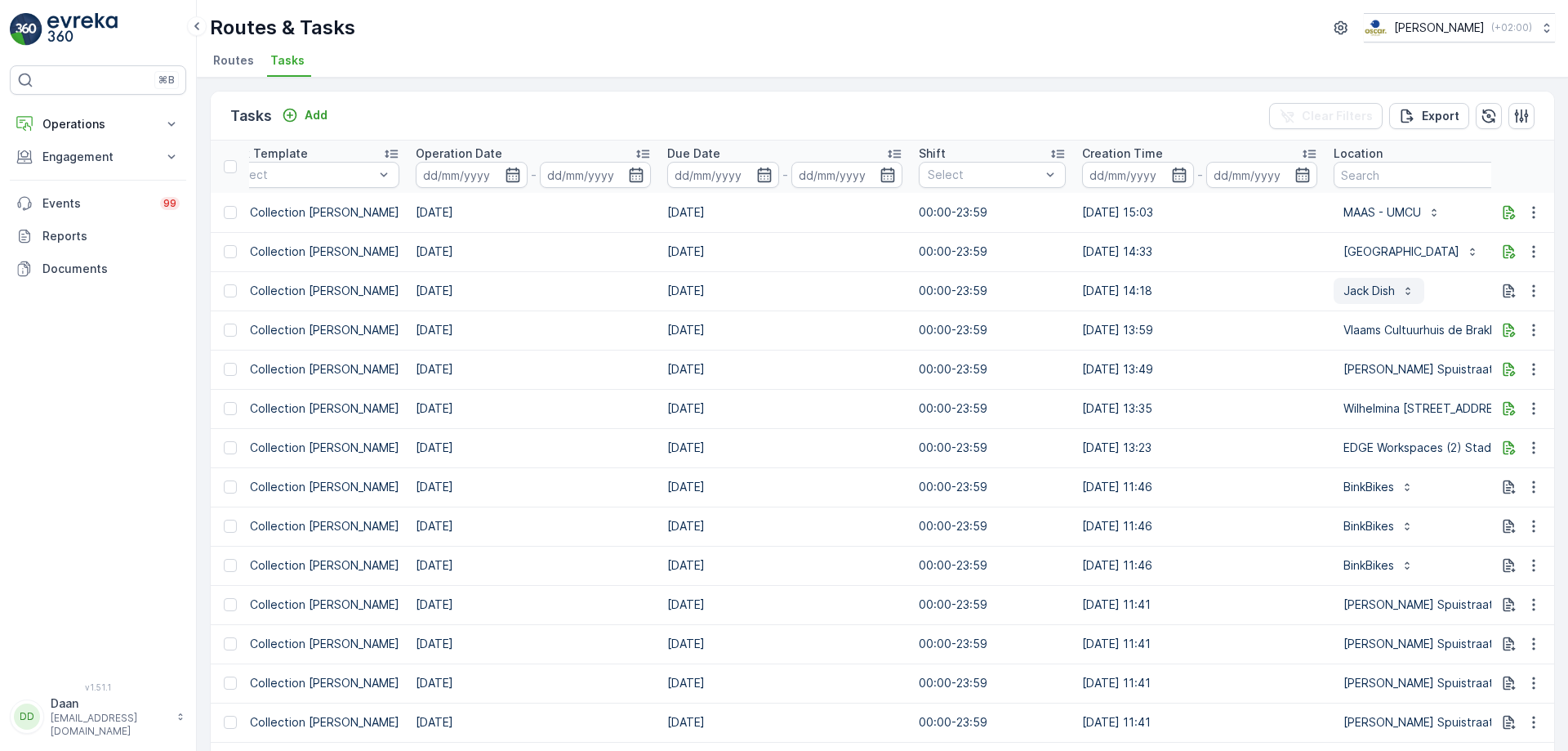
scroll to position [0, 630]
